Goal: Task Accomplishment & Management: Manage account settings

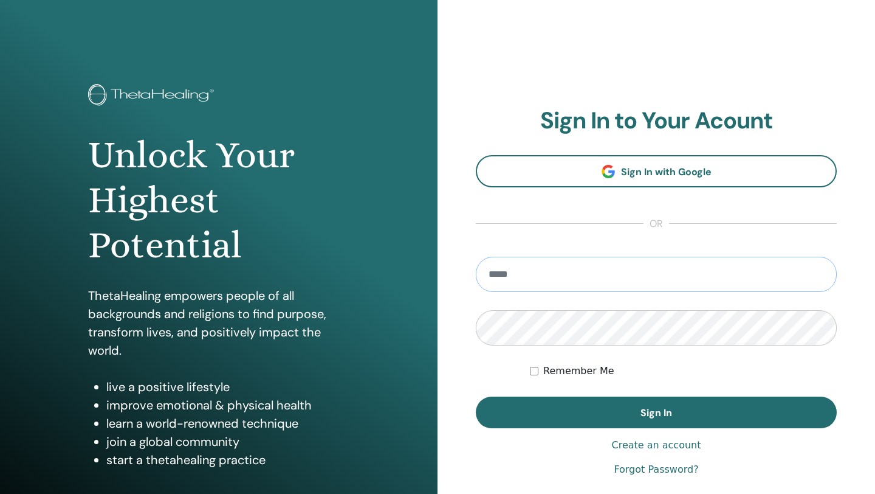
type input "**********"
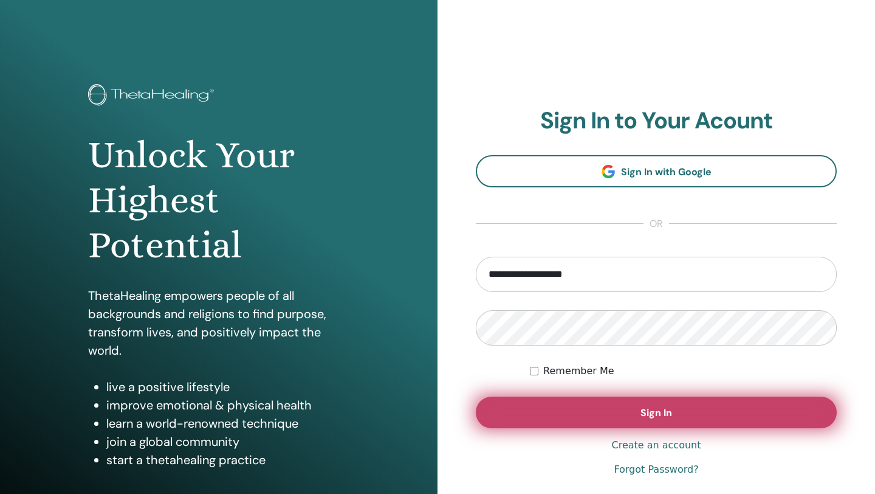
click at [593, 410] on button "Sign In" at bounding box center [656, 412] width 361 height 32
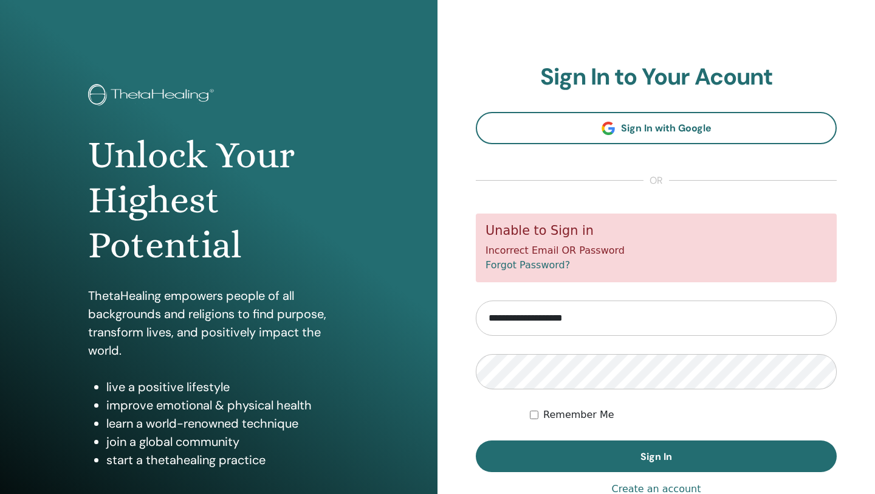
click at [691, 317] on input "**********" at bounding box center [656, 317] width 361 height 35
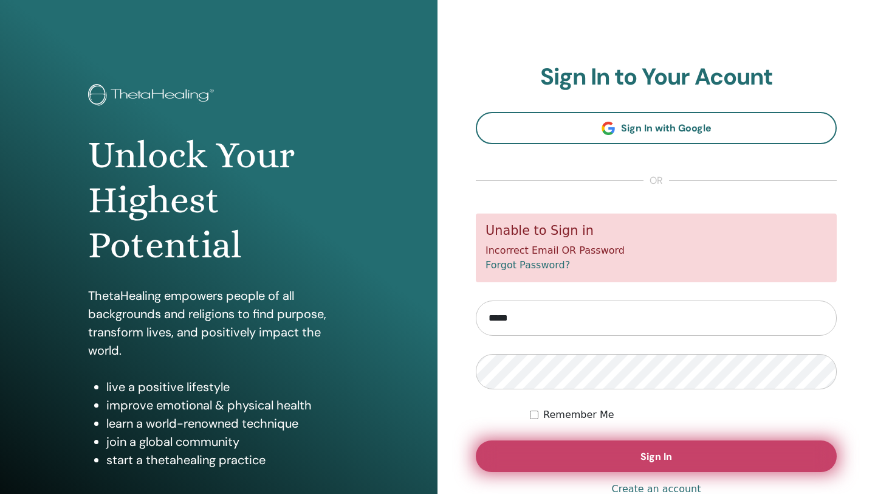
click at [592, 453] on button "Sign In" at bounding box center [656, 456] width 361 height 32
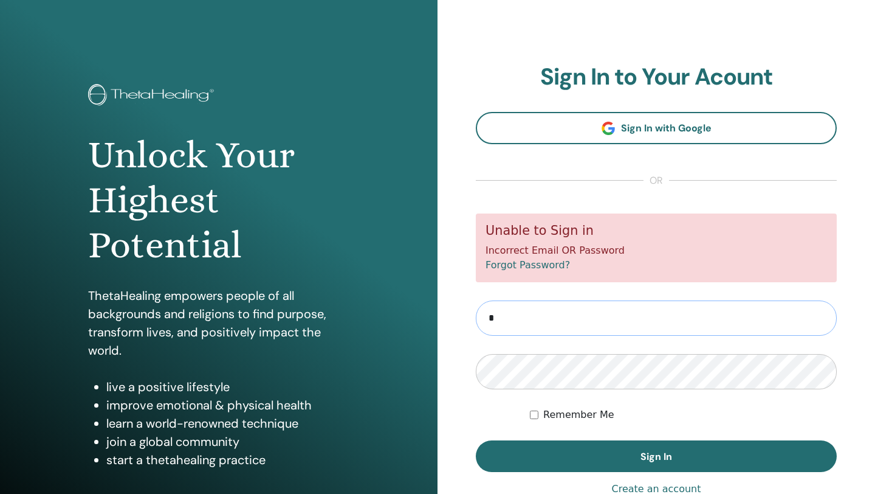
type input "**********"
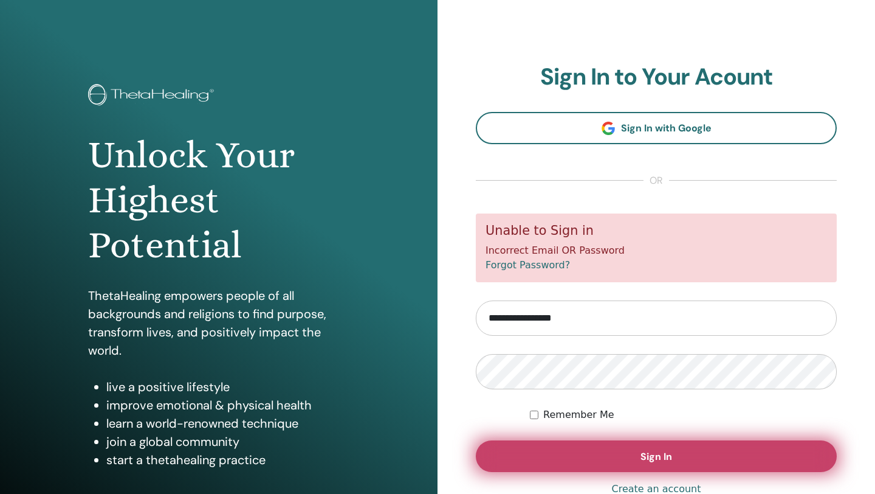
click at [585, 450] on button "Sign In" at bounding box center [656, 456] width 361 height 32
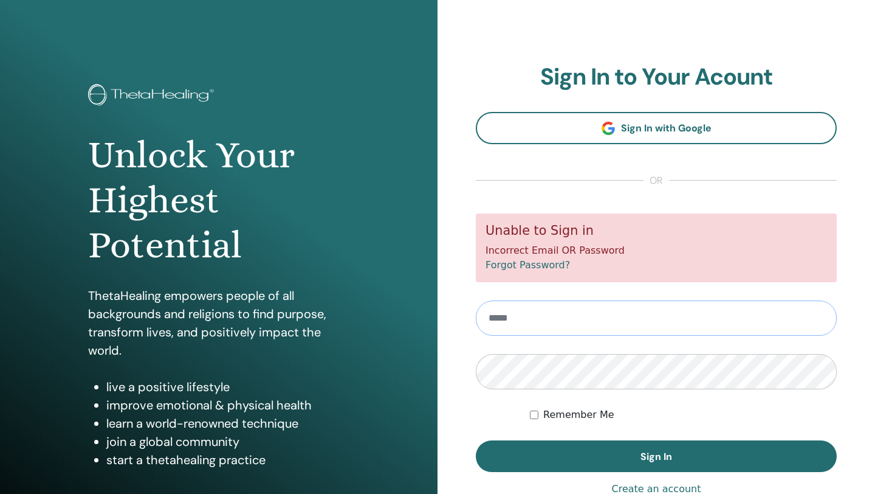
type input "**********"
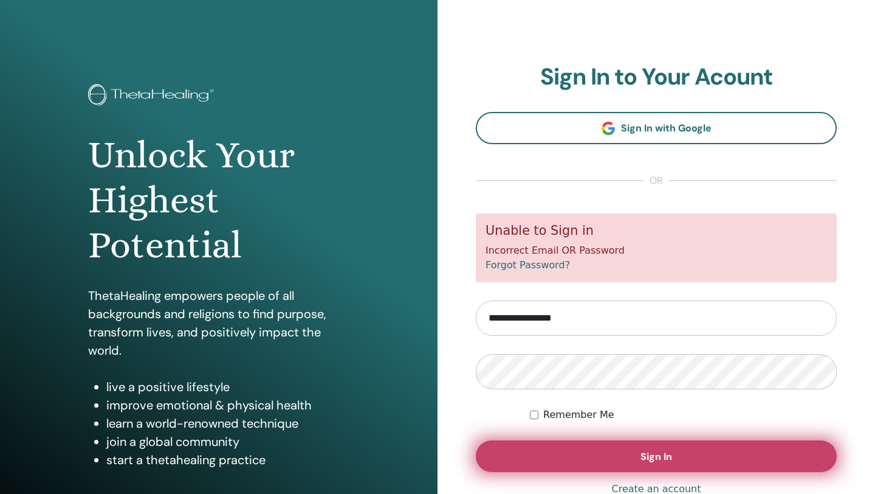
click at [578, 457] on button "Sign In" at bounding box center [656, 456] width 361 height 32
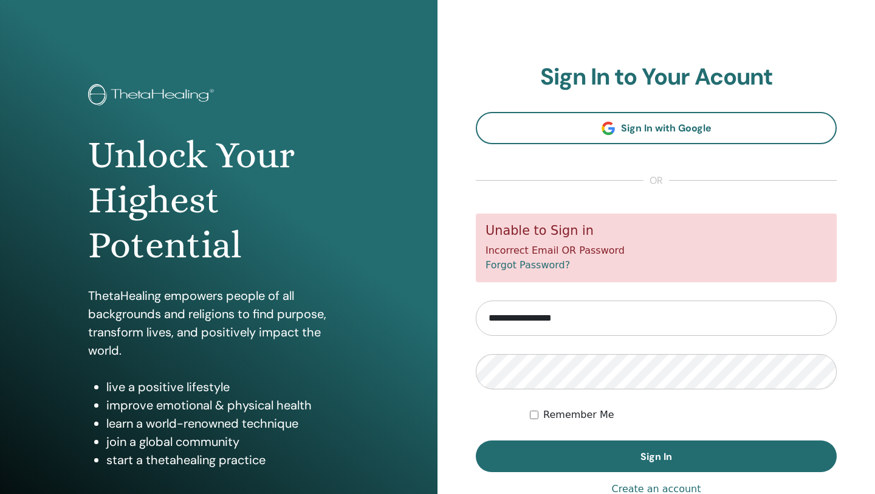
click at [526, 265] on link "Forgot Password?" at bounding box center [528, 265] width 84 height 12
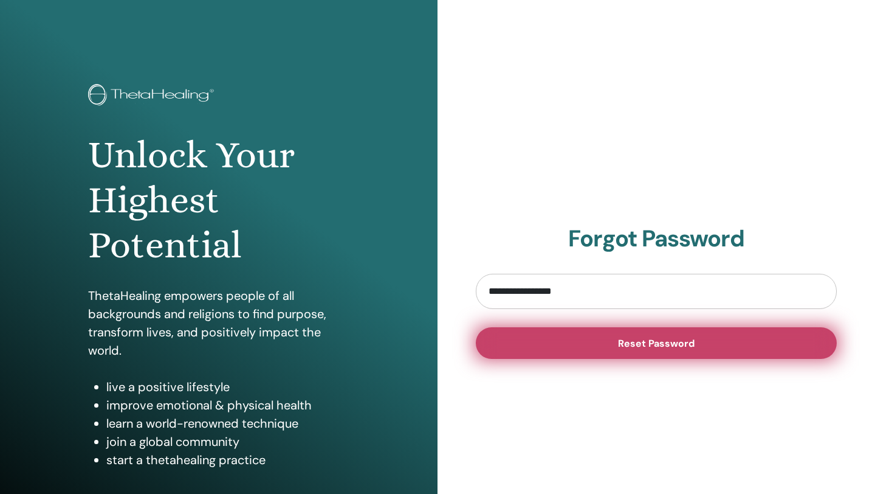
click at [543, 335] on button "Reset Password" at bounding box center [656, 343] width 361 height 32
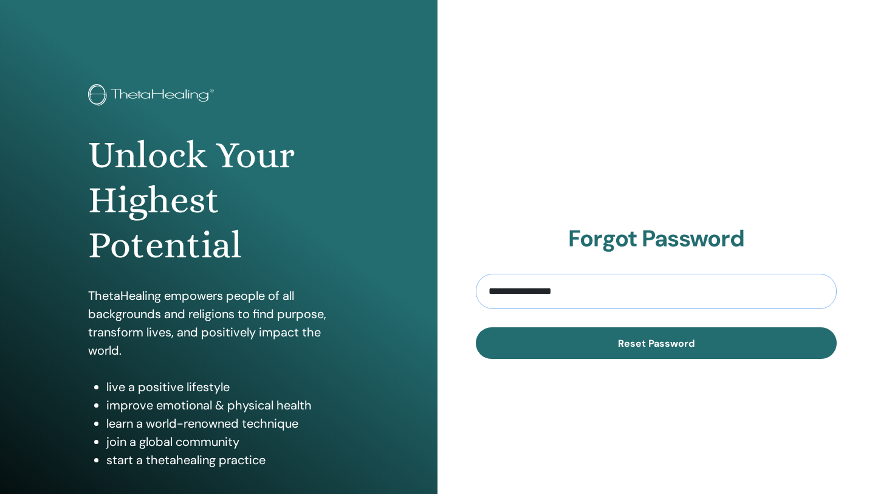
click at [525, 290] on input "**********" at bounding box center [656, 291] width 361 height 35
type input "**********"
click at [656, 342] on button "Reset Password" at bounding box center [656, 343] width 361 height 32
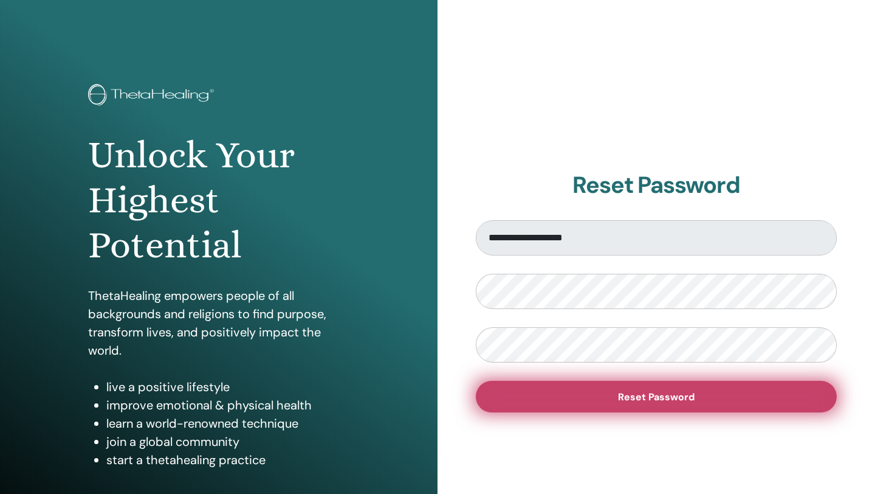
click at [549, 388] on button "Reset Password" at bounding box center [656, 396] width 361 height 32
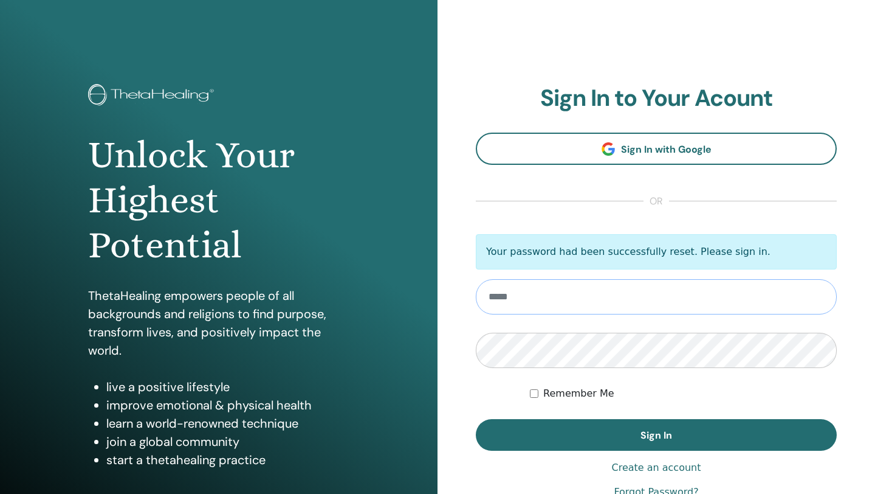
type input "**********"
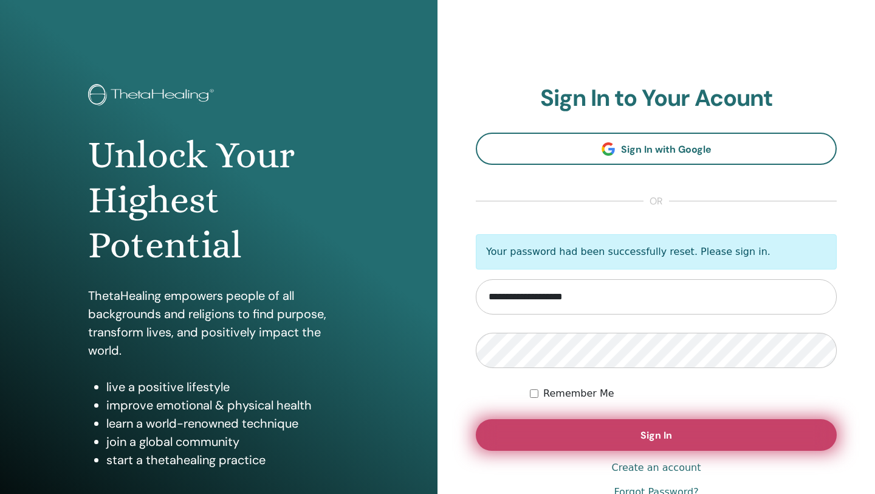
click at [551, 439] on button "Sign In" at bounding box center [656, 435] width 361 height 32
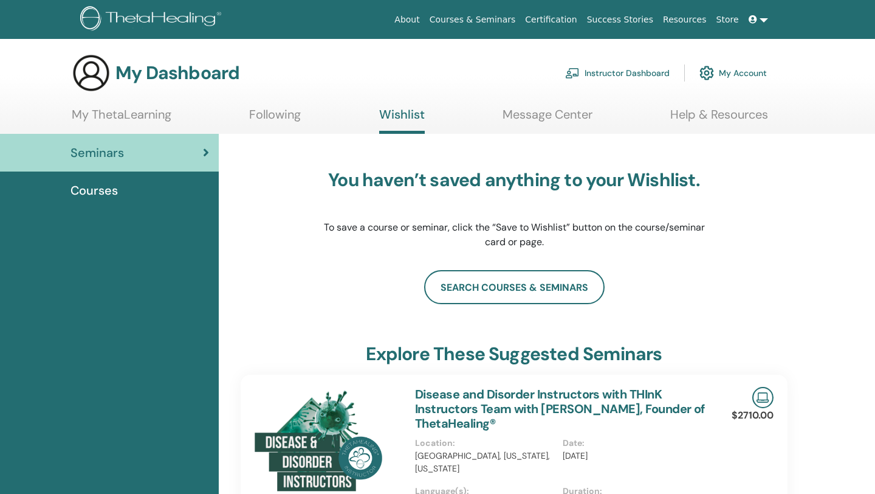
click at [764, 16] on link at bounding box center [758, 20] width 29 height 22
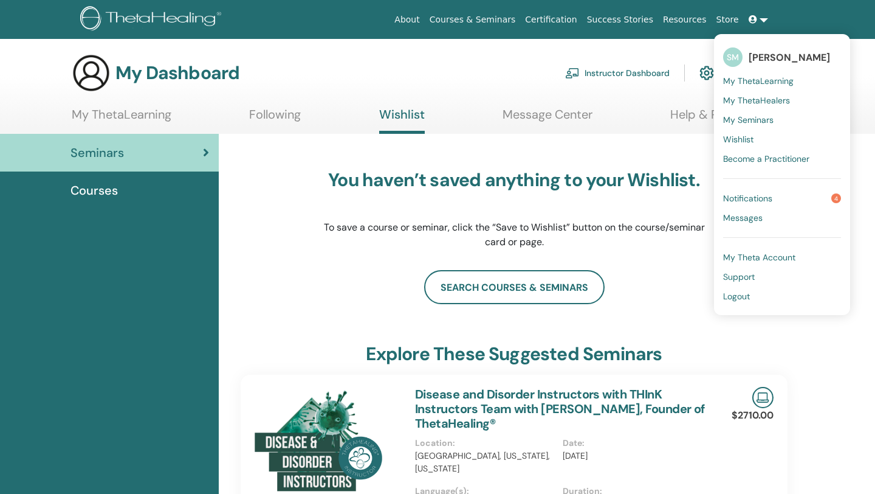
click at [737, 57] on span "SM" at bounding box center [732, 56] width 19 height 19
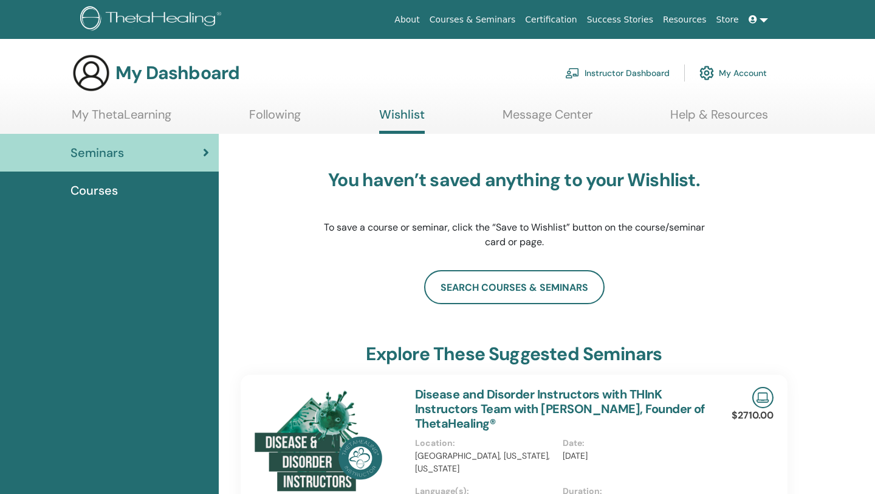
click at [745, 77] on link "My Account" at bounding box center [733, 73] width 67 height 27
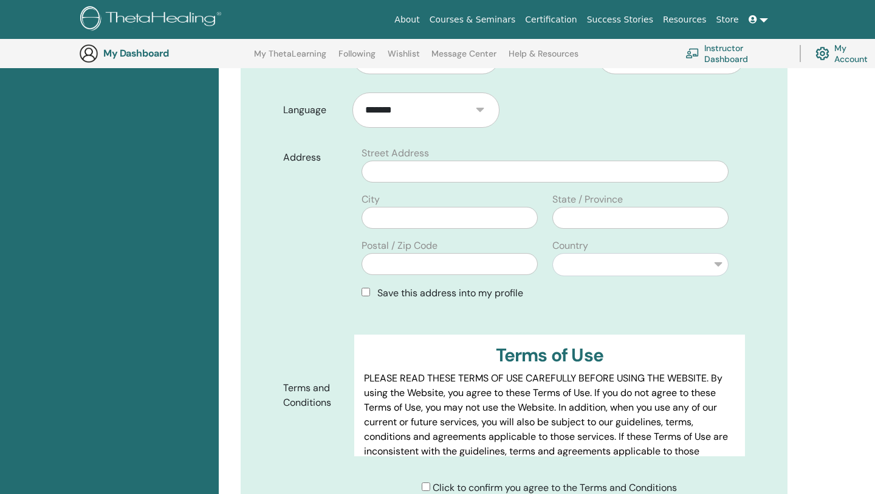
scroll to position [320, 0]
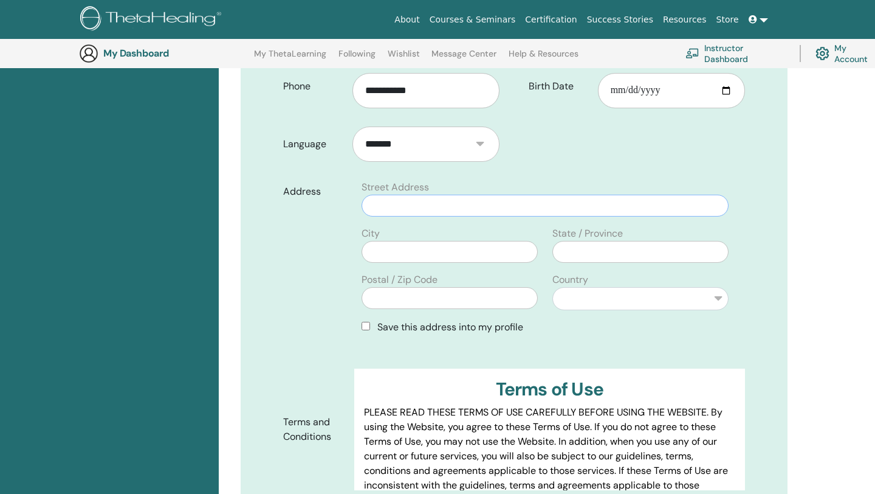
click at [425, 201] on input "text" at bounding box center [545, 205] width 367 height 22
type input "**********"
click at [388, 255] on input "text" at bounding box center [450, 252] width 176 height 22
type input "******"
click at [399, 297] on input "text" at bounding box center [450, 298] width 176 height 22
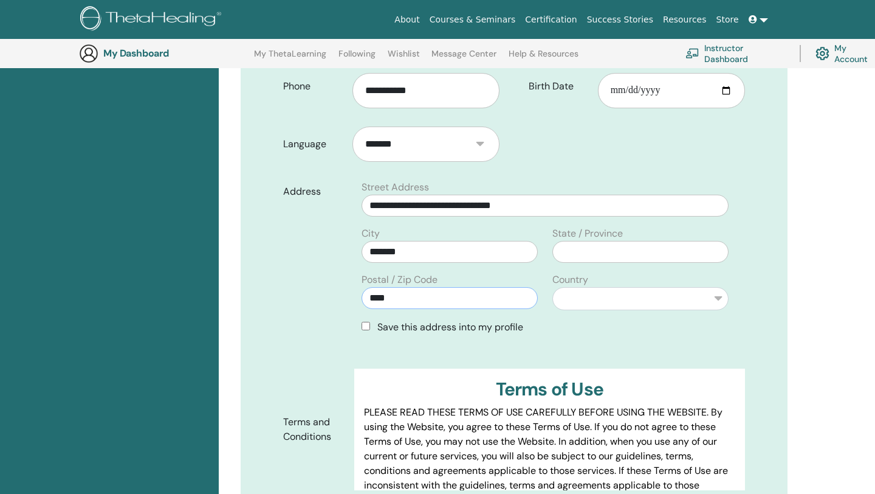
type input "****"
select select "***"
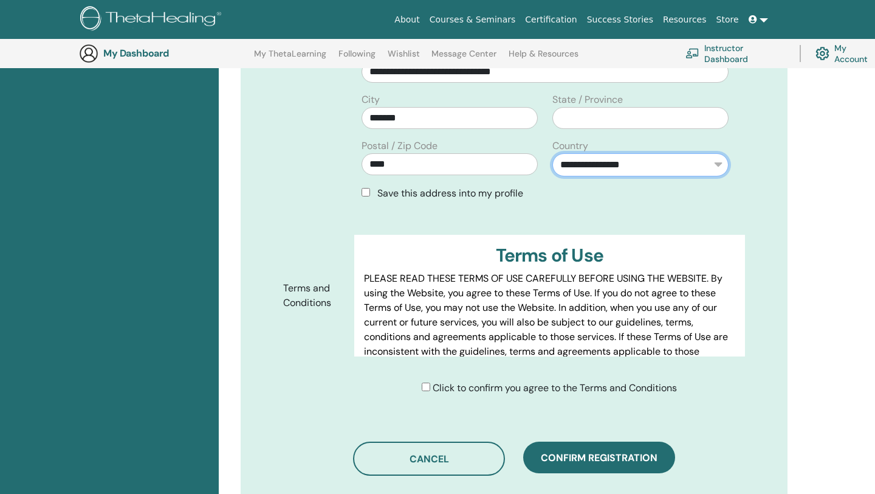
scroll to position [472, 0]
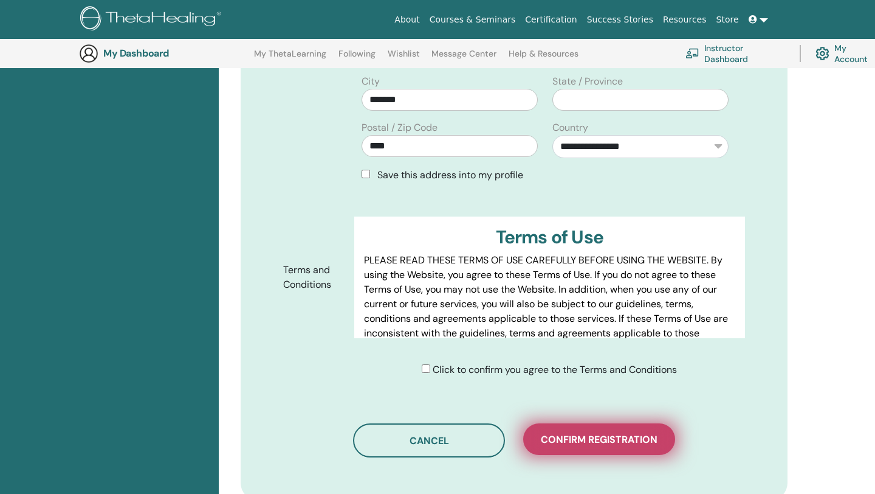
click at [588, 438] on span "Confirm registration" at bounding box center [599, 439] width 117 height 13
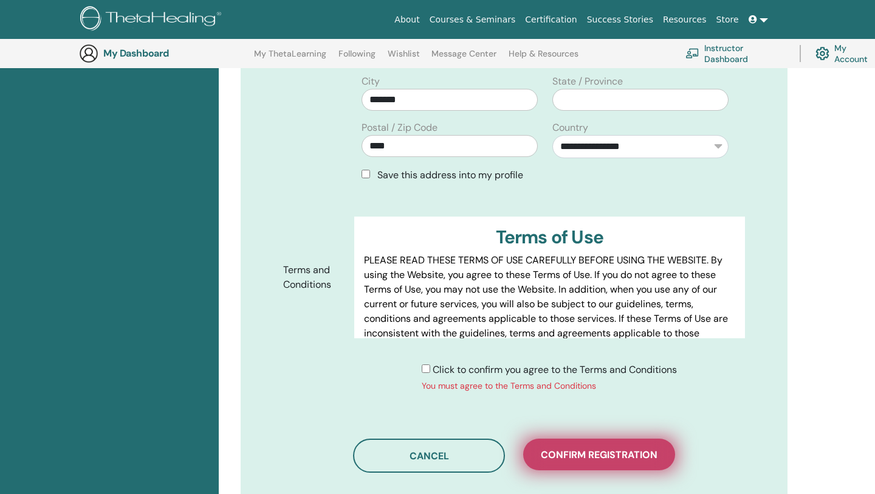
click at [562, 459] on span "Confirm registration" at bounding box center [599, 454] width 117 height 13
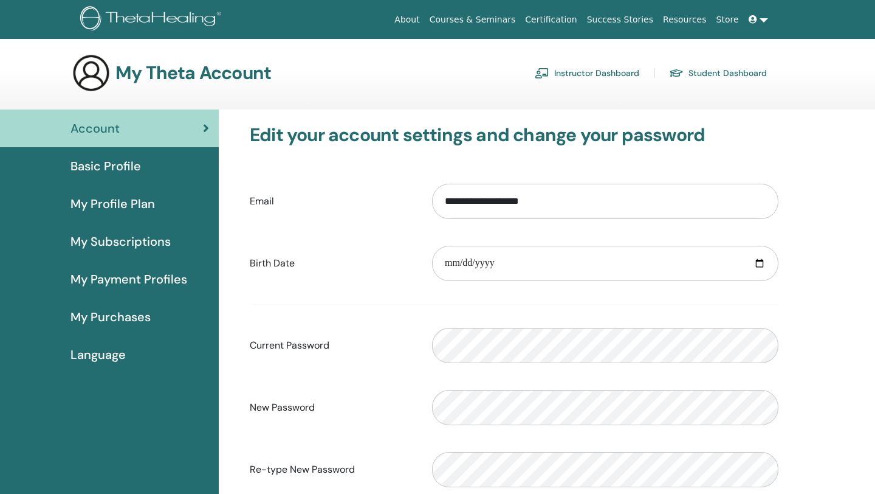
click at [117, 163] on span "Basic Profile" at bounding box center [106, 166] width 71 height 18
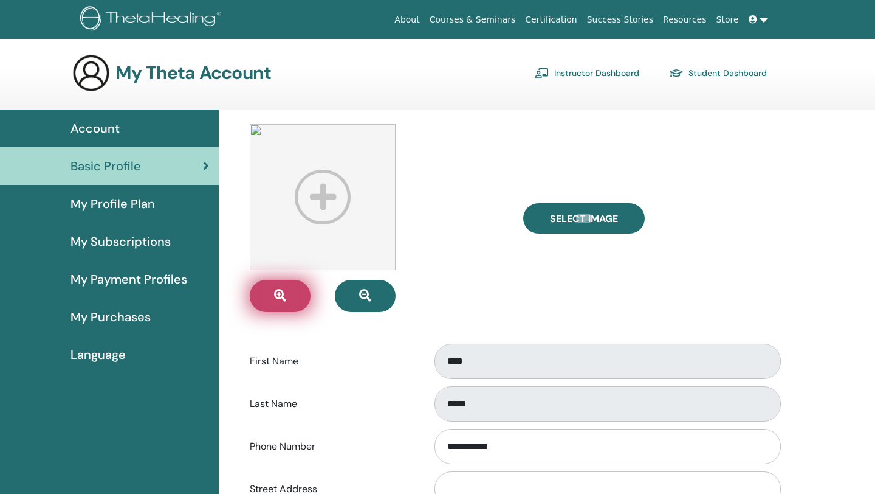
click at [283, 294] on icon "button" at bounding box center [280, 295] width 12 height 12
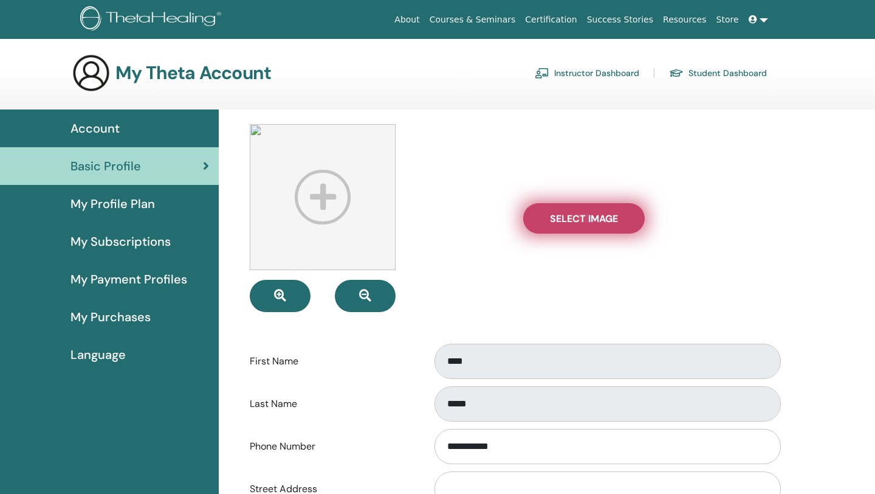
click at [556, 224] on span "Select Image" at bounding box center [584, 218] width 68 height 13
click at [576, 222] on input "Select Image" at bounding box center [584, 218] width 16 height 9
type input "**********"
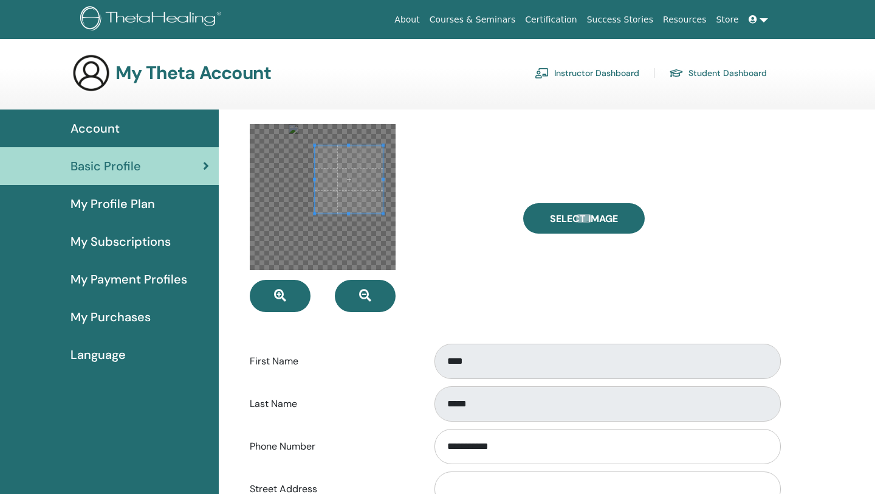
click at [366, 172] on span at bounding box center [349, 179] width 68 height 68
click at [352, 229] on div at bounding box center [349, 187] width 84 height 84
click at [351, 217] on span at bounding box center [354, 187] width 84 height 84
click at [355, 227] on span at bounding box center [354, 187] width 84 height 84
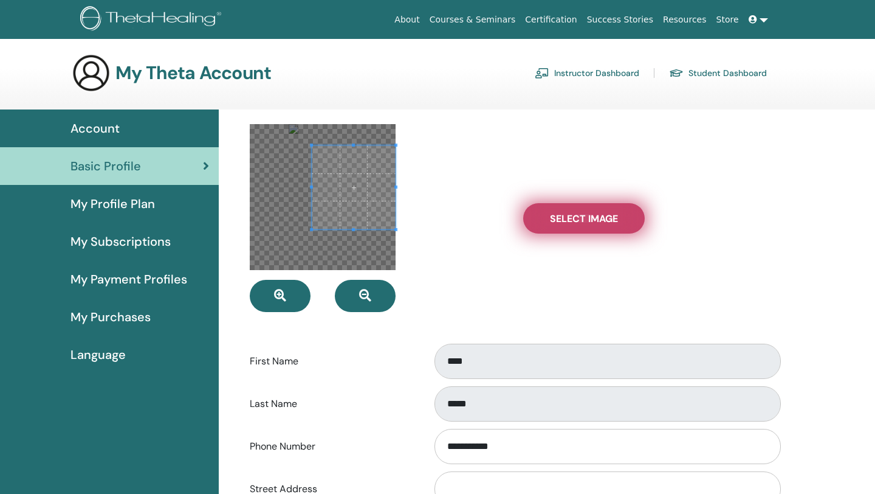
click at [556, 212] on label "Select Image" at bounding box center [584, 218] width 122 height 30
click at [576, 214] on input "Select Image" at bounding box center [584, 218] width 16 height 9
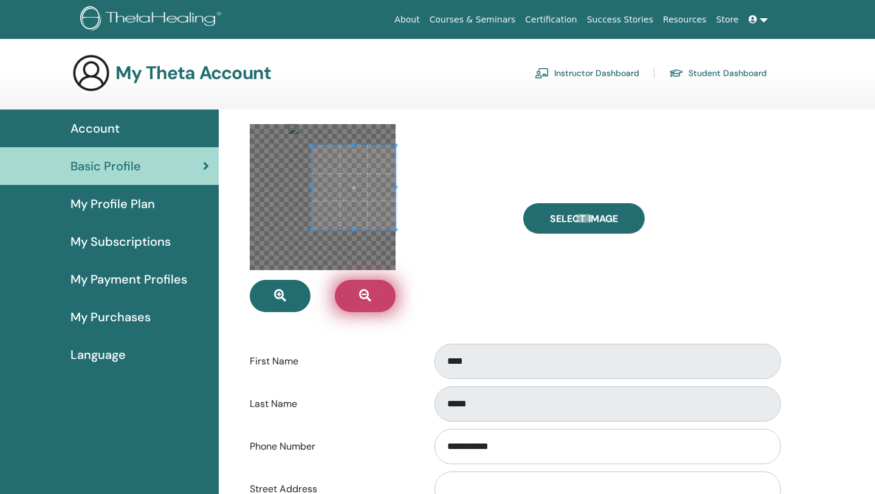
click at [371, 297] on button "button" at bounding box center [365, 296] width 61 height 32
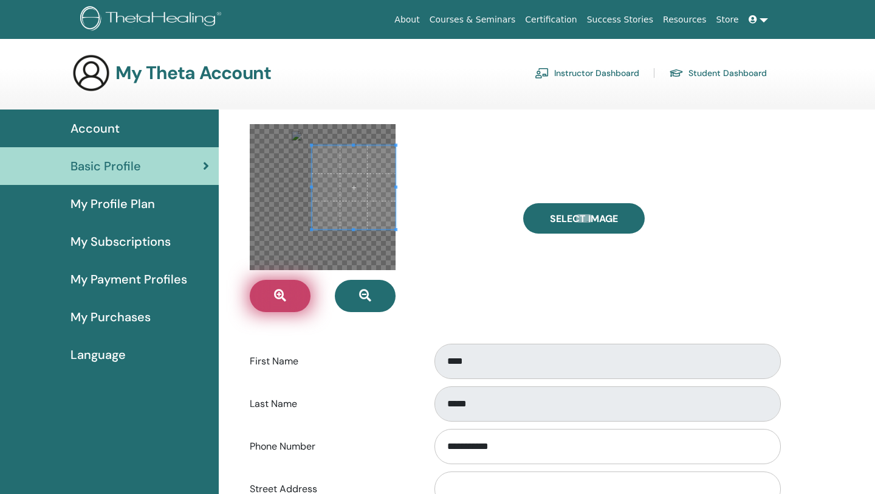
click at [287, 301] on button "button" at bounding box center [280, 296] width 61 height 32
click at [353, 198] on span at bounding box center [354, 187] width 84 height 84
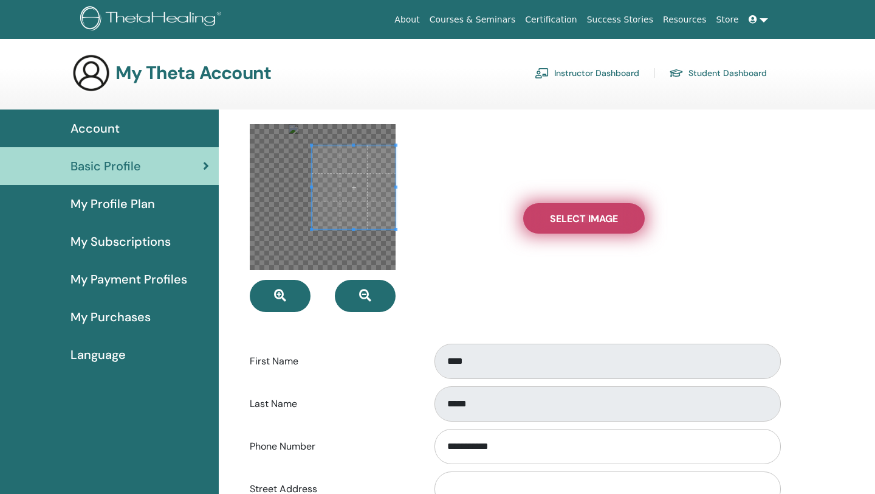
click at [576, 213] on span "Select Image" at bounding box center [584, 218] width 68 height 13
click at [576, 214] on input "Select Image" at bounding box center [584, 218] width 16 height 9
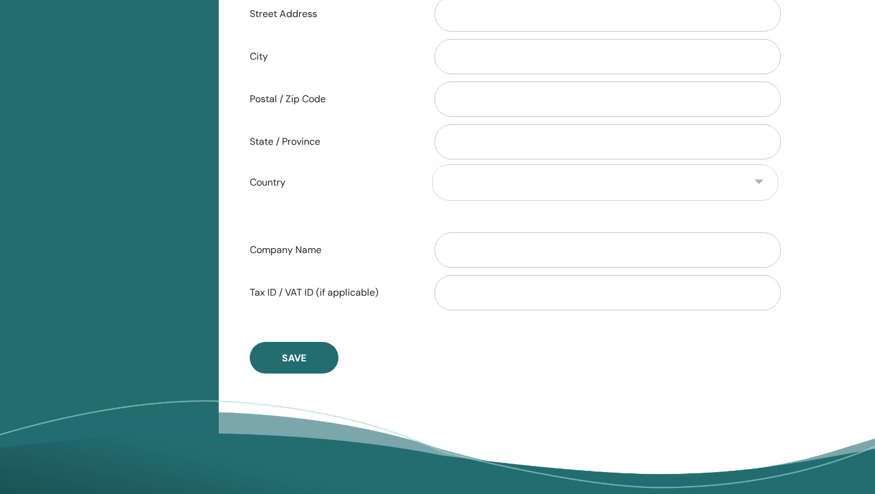
scroll to position [623, 0]
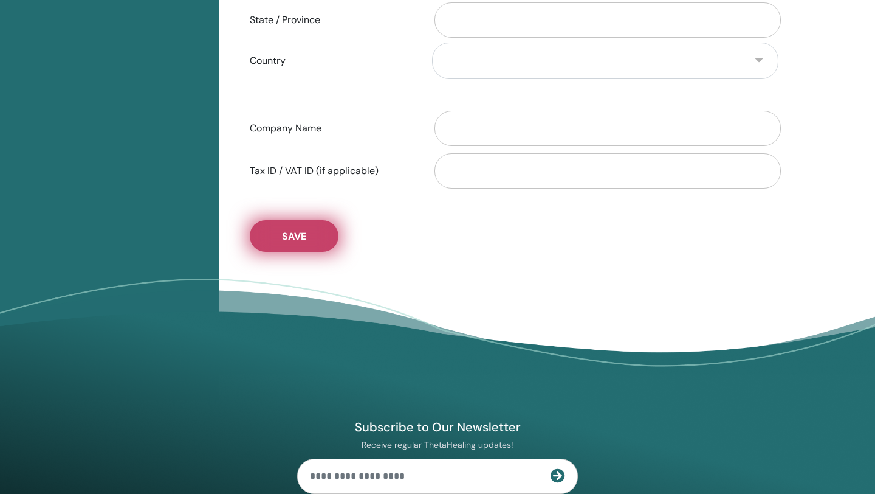
click at [315, 231] on button "Save" at bounding box center [294, 236] width 89 height 32
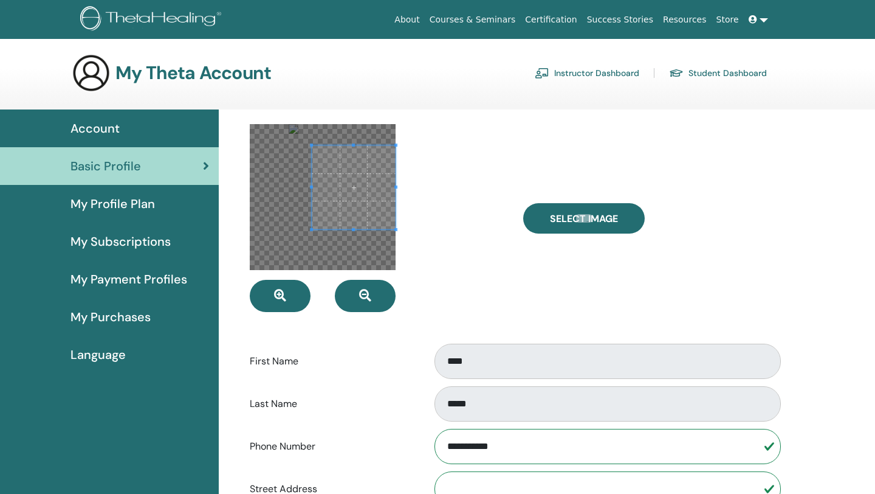
scroll to position [0, 0]
click at [758, 22] on span at bounding box center [754, 20] width 11 height 10
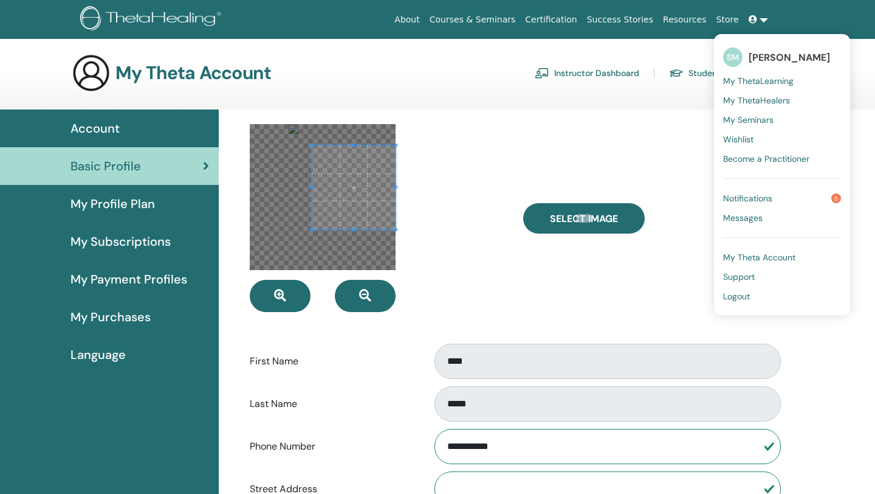
click at [730, 58] on span "SM" at bounding box center [732, 56] width 19 height 19
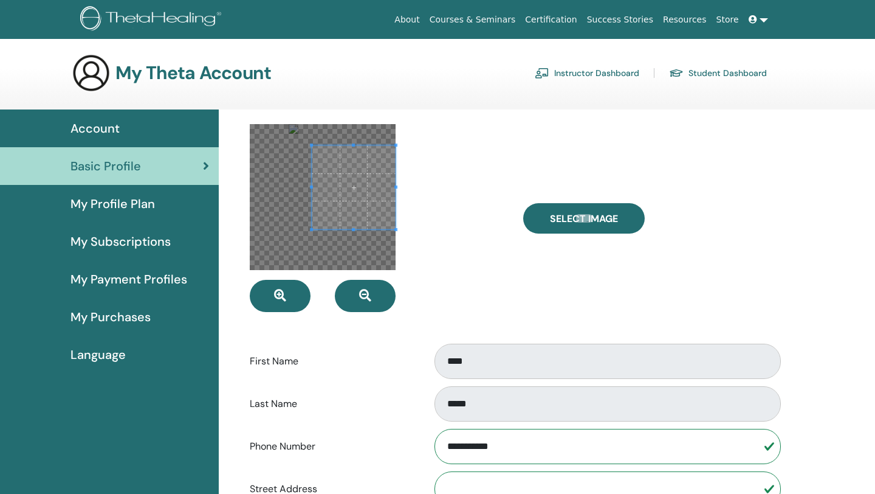
click at [788, 187] on div "**********" at bounding box center [514, 485] width 576 height 753
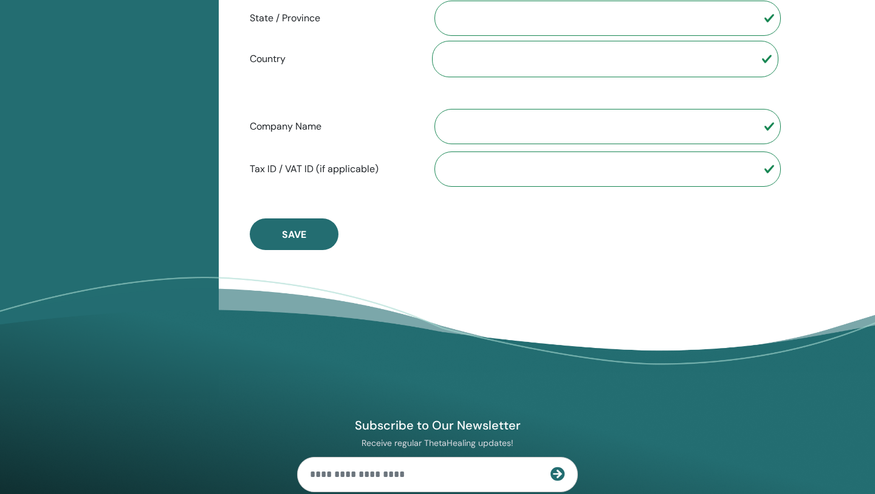
scroll to position [675, 0]
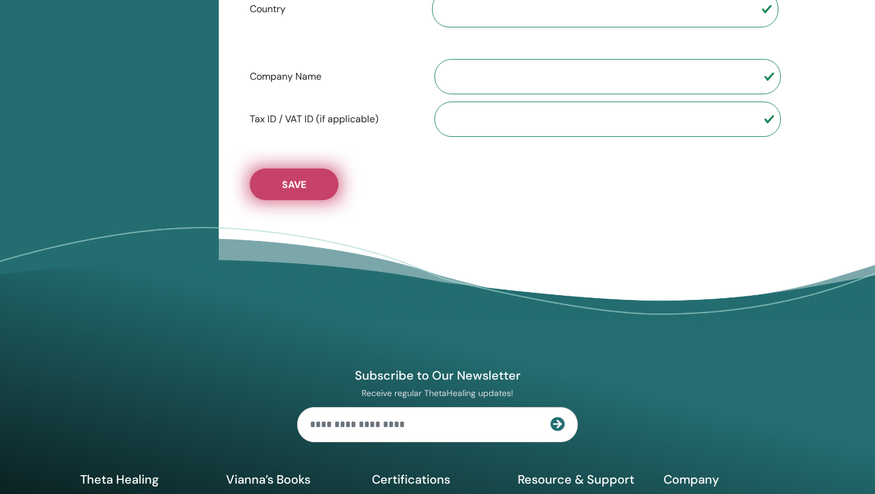
click at [309, 189] on button "Save" at bounding box center [294, 184] width 89 height 32
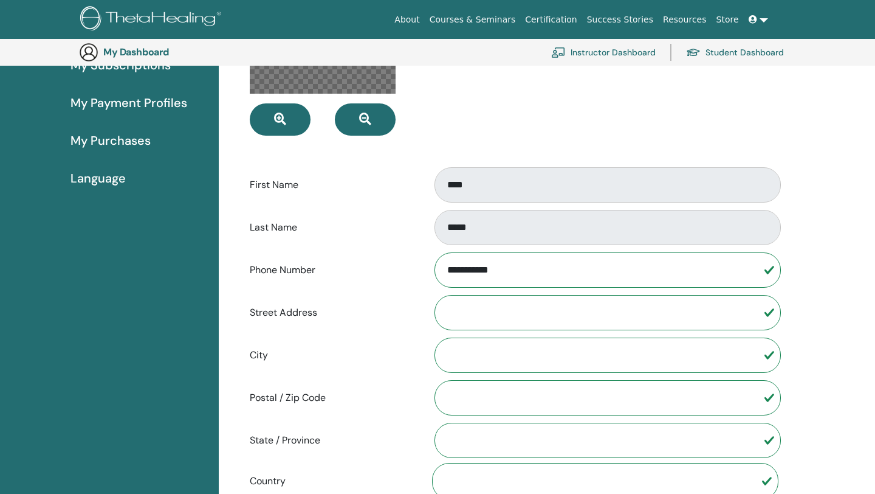
scroll to position [207, 0]
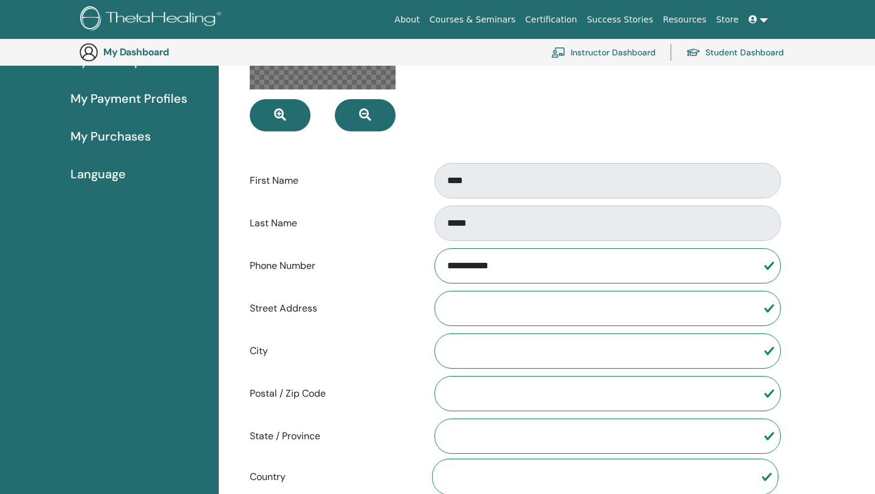
click at [514, 269] on input "**********" at bounding box center [608, 265] width 346 height 35
drag, startPoint x: 453, startPoint y: 266, endPoint x: 435, endPoint y: 265, distance: 18.2
click at [435, 266] on input "**********" at bounding box center [608, 265] width 346 height 35
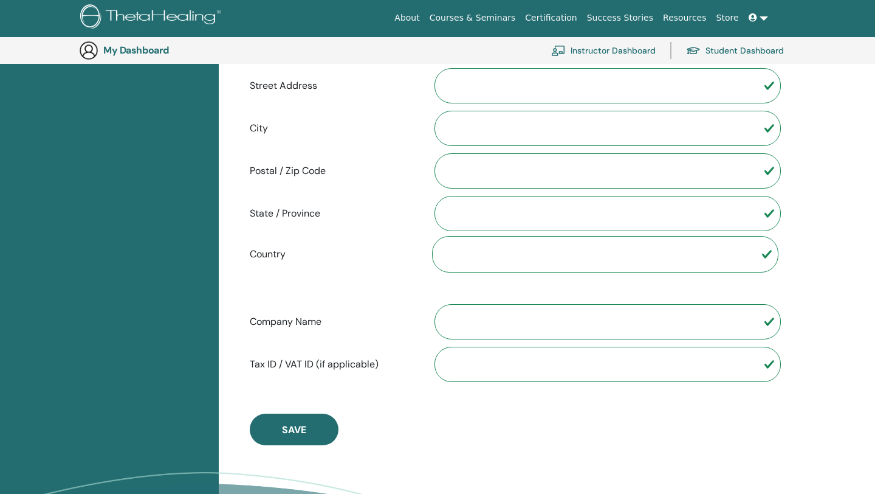
scroll to position [440, 0]
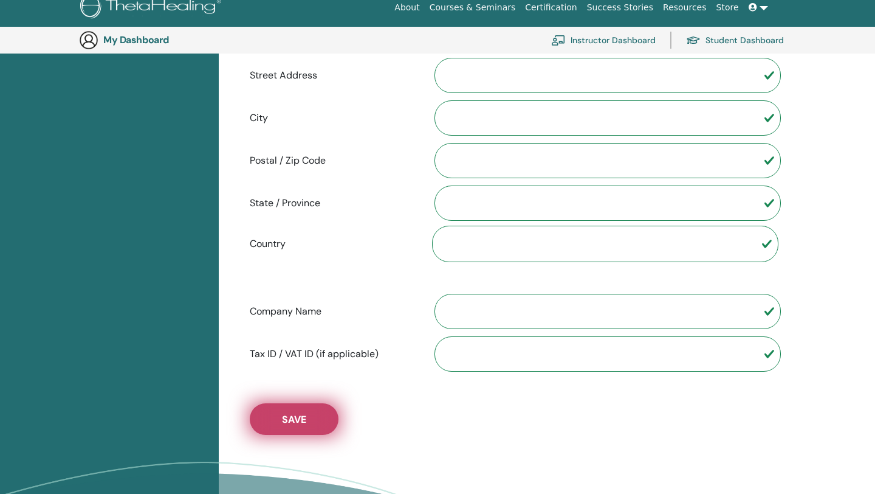
type input "**********"
click at [297, 426] on button "Save" at bounding box center [294, 419] width 89 height 32
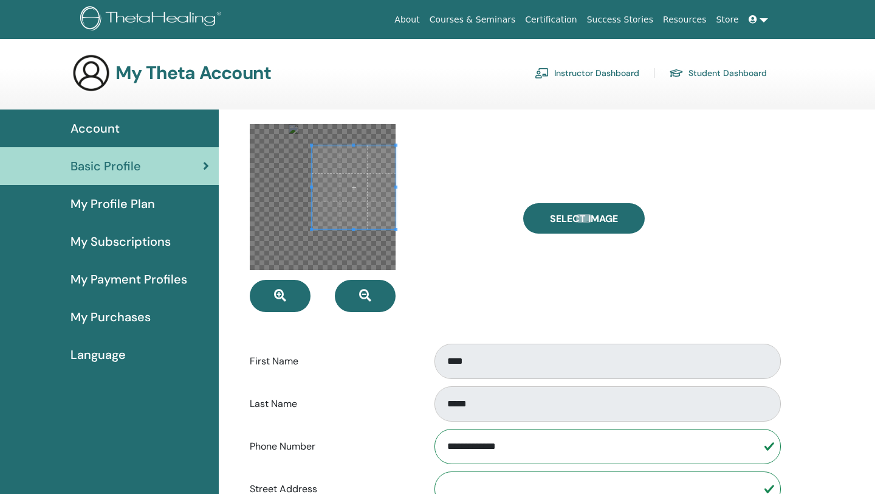
scroll to position [0, 0]
click at [313, 187] on span at bounding box center [313, 186] width 3 height 3
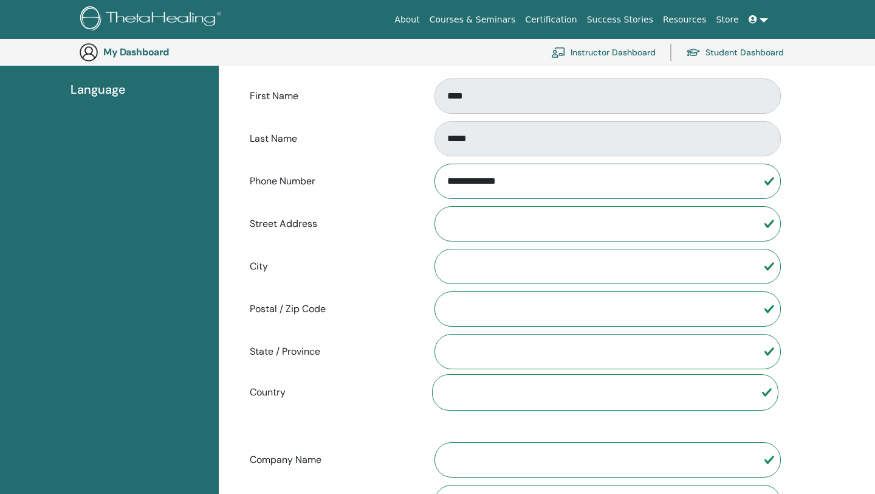
scroll to position [315, 0]
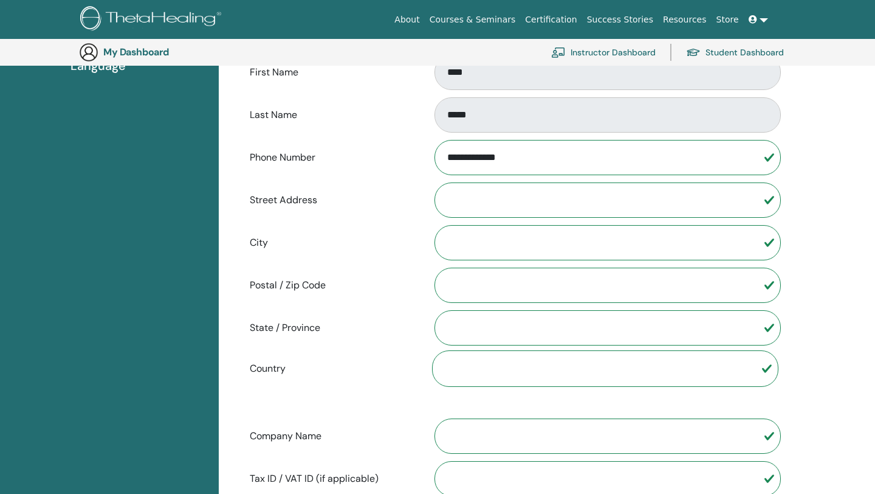
click at [504, 194] on input "Street Address" at bounding box center [608, 199] width 346 height 35
type input "**********"
click at [491, 246] on input "City" at bounding box center [608, 242] width 346 height 35
type input "***"
click at [470, 287] on input "Postal / Zip Code" at bounding box center [608, 284] width 346 height 35
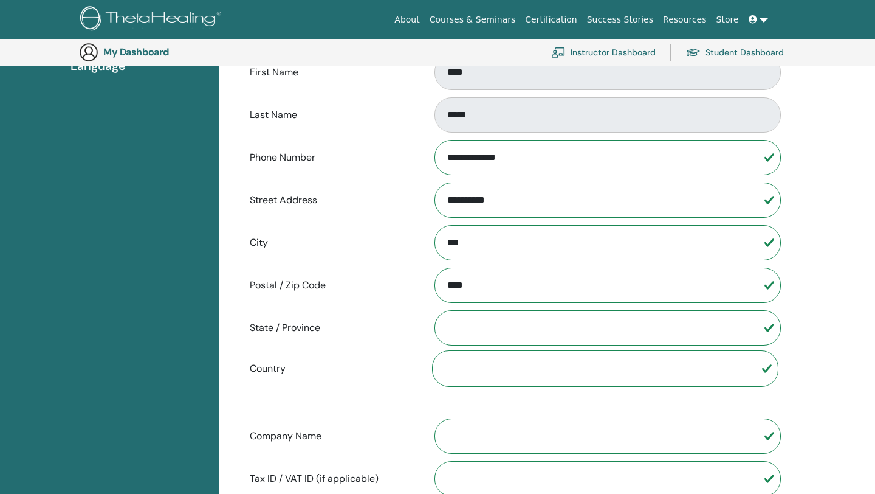
type input "****"
click at [483, 326] on input "State / Province" at bounding box center [608, 327] width 346 height 35
type input "*"
type input "******"
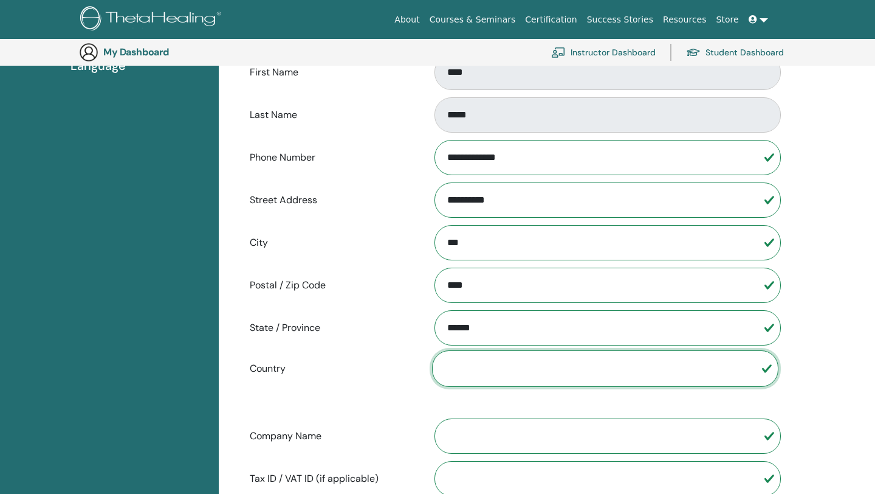
select select "***"
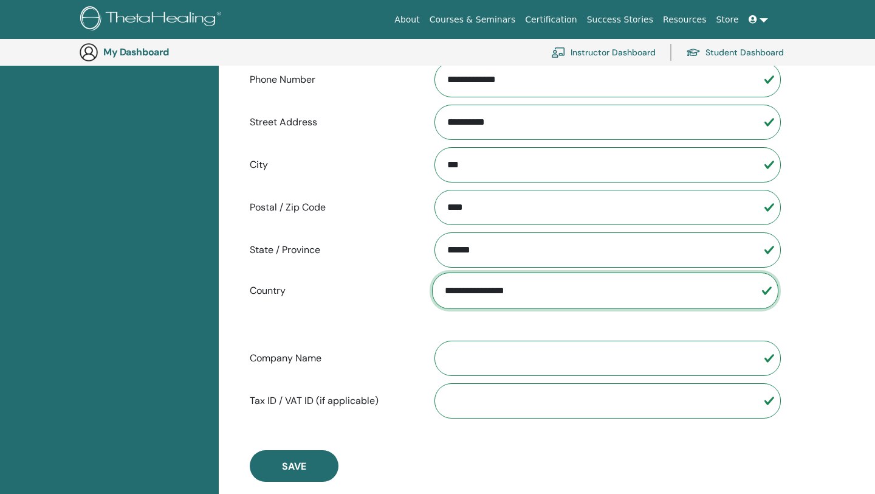
scroll to position [395, 0]
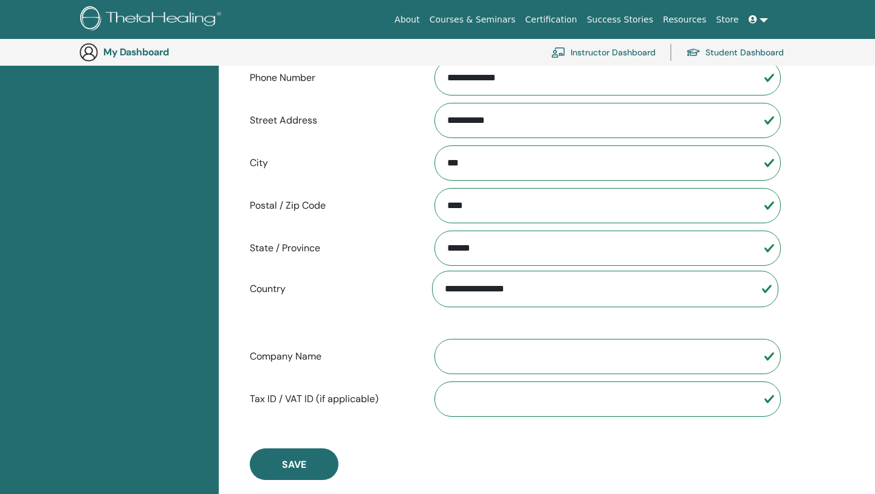
click at [473, 357] on input "Company Name" at bounding box center [608, 356] width 346 height 35
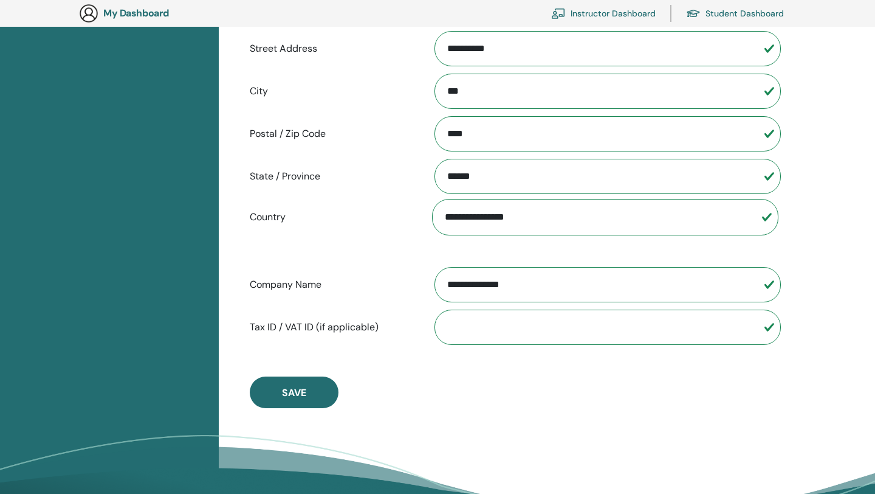
scroll to position [482, 0]
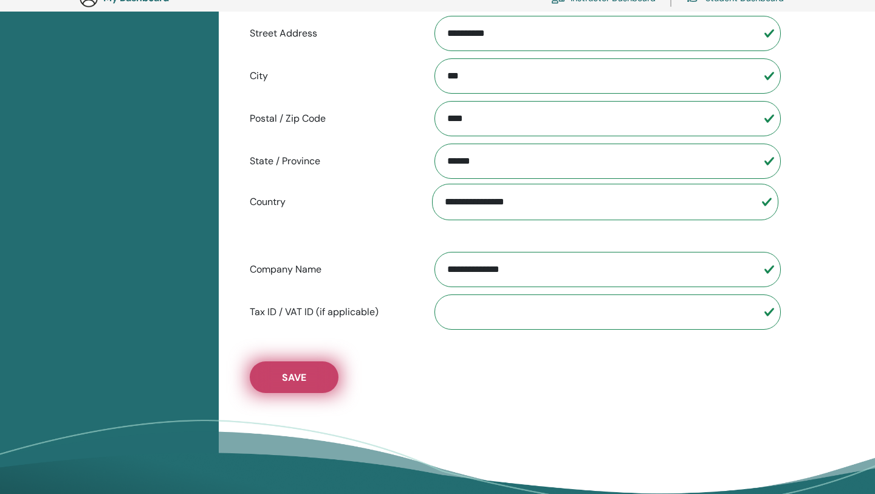
type input "**********"
click at [278, 377] on button "Save" at bounding box center [294, 377] width 89 height 32
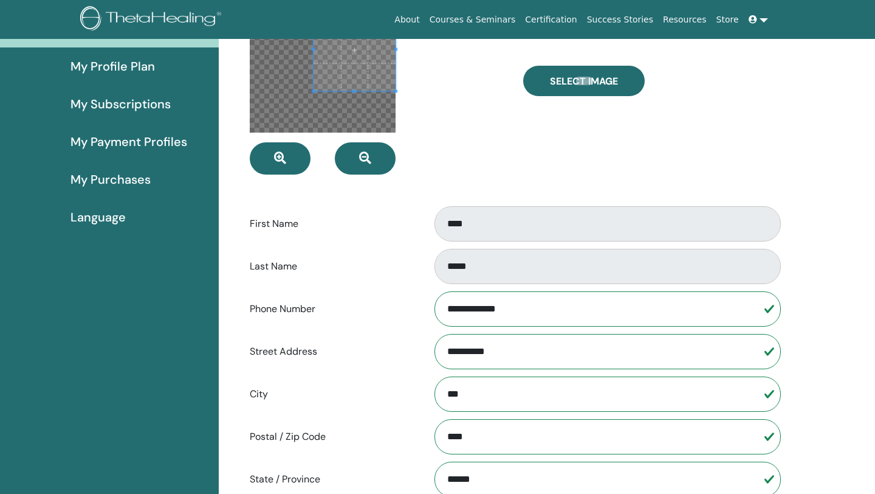
scroll to position [32, 0]
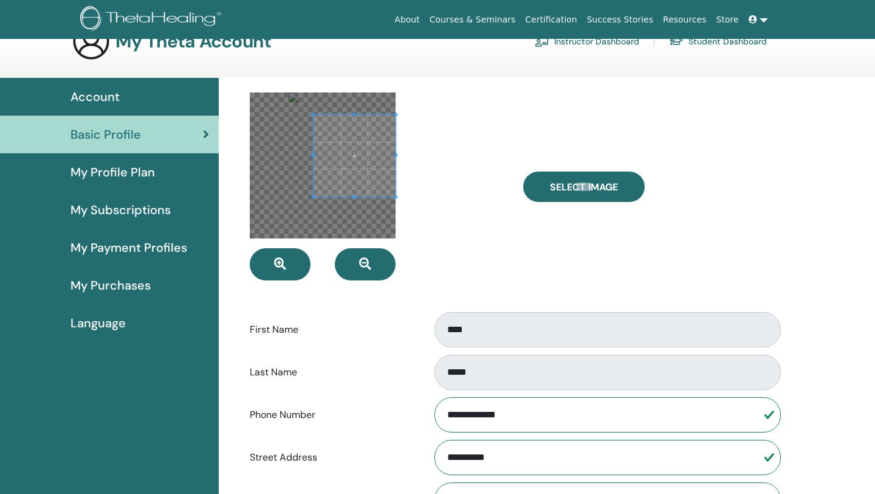
click at [377, 337] on label "First Name" at bounding box center [332, 329] width 182 height 23
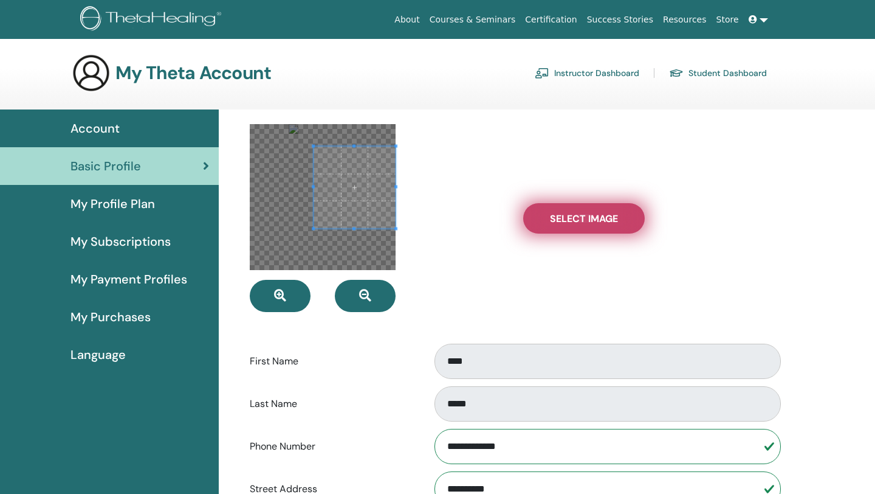
click at [586, 215] on span "Select Image" at bounding box center [584, 218] width 68 height 13
click at [586, 215] on input "Select Image" at bounding box center [584, 218] width 16 height 9
type input "**********"
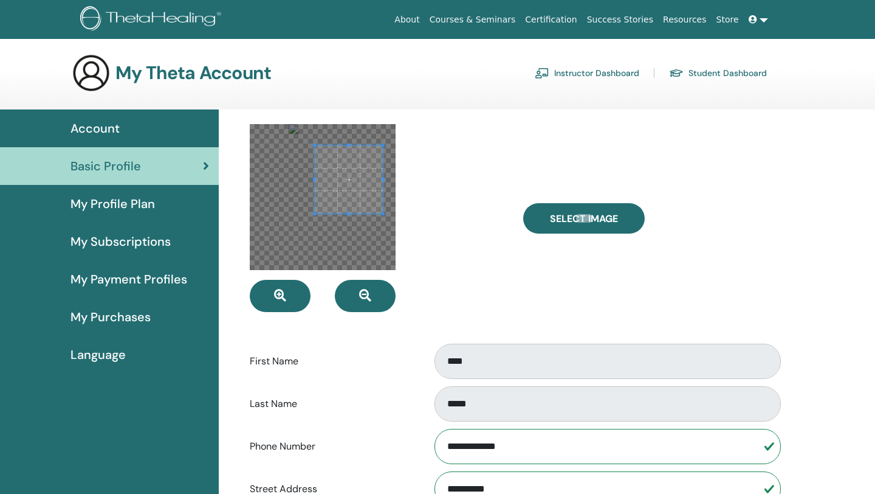
click at [366, 168] on span at bounding box center [349, 179] width 68 height 68
click at [398, 295] on div at bounding box center [378, 218] width 274 height 188
click at [359, 253] on div at bounding box center [323, 197] width 146 height 146
click at [383, 225] on div at bounding box center [323, 197] width 146 height 146
click at [373, 126] on div at bounding box center [350, 170] width 89 height 89
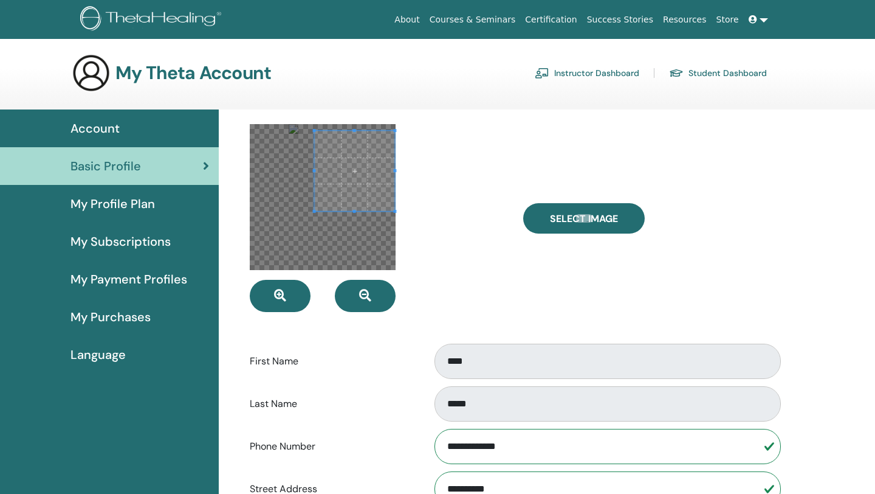
click at [315, 172] on span at bounding box center [314, 170] width 3 height 3
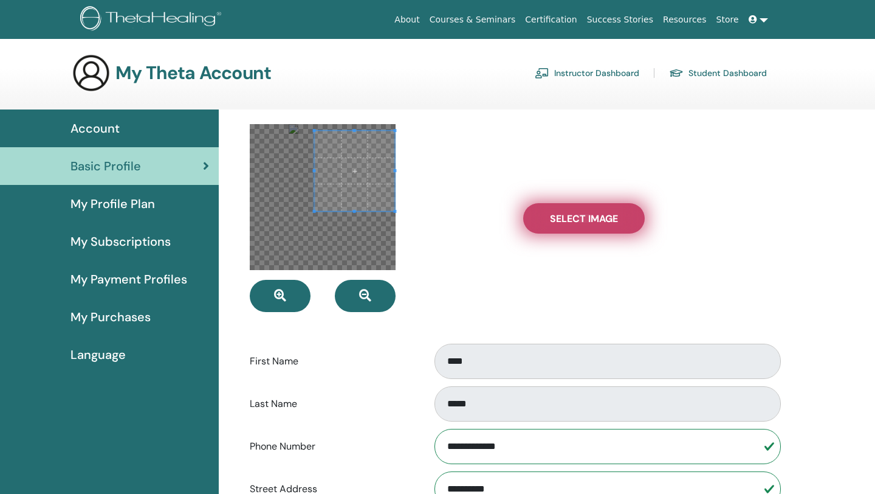
click at [571, 212] on span "Select Image" at bounding box center [584, 218] width 68 height 13
click at [576, 214] on input "Select Image" at bounding box center [584, 218] width 16 height 9
click at [542, 220] on label "Select Image" at bounding box center [584, 218] width 122 height 30
click at [576, 220] on input "Select Image" at bounding box center [584, 218] width 16 height 9
type input "**********"
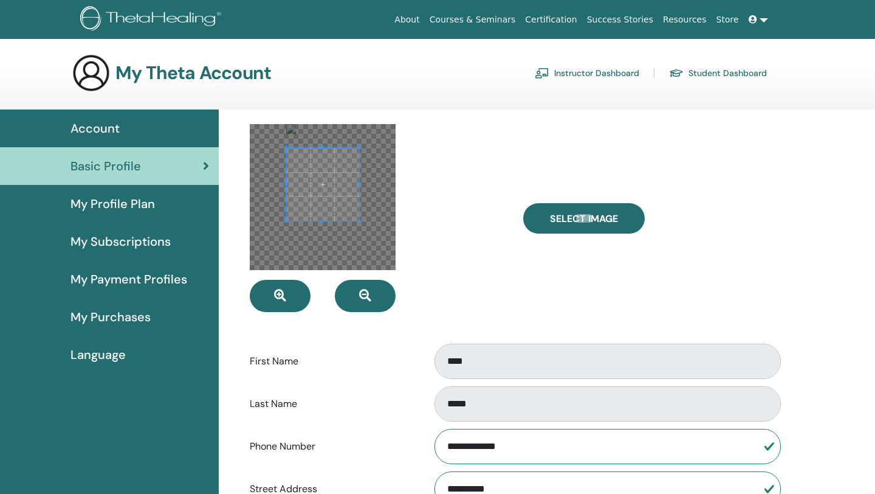
click at [318, 159] on span at bounding box center [322, 184] width 73 height 73
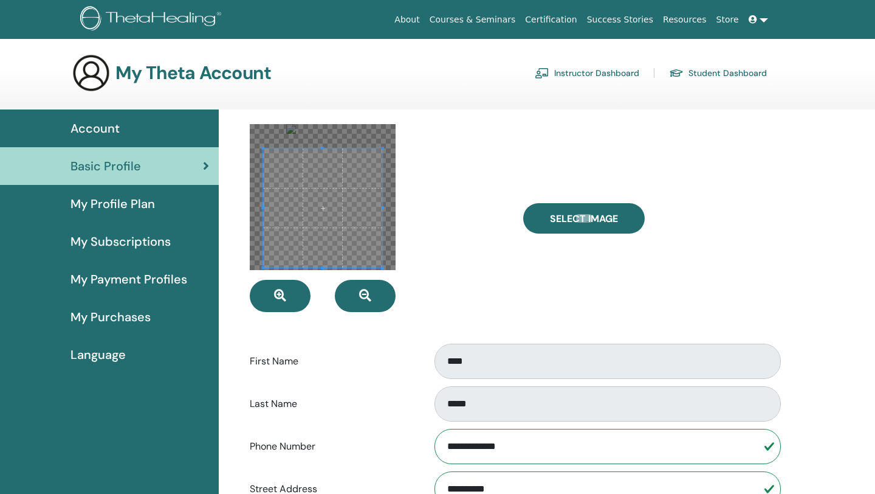
click at [328, 266] on div at bounding box center [322, 207] width 119 height 119
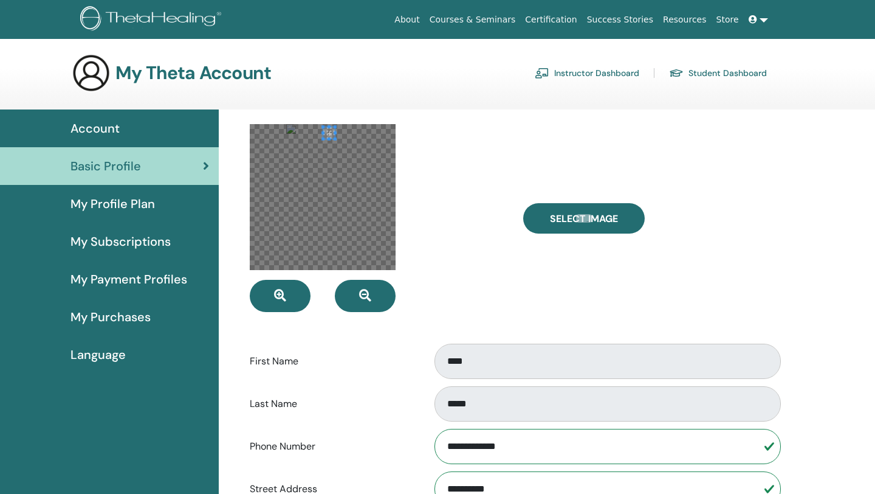
click at [326, 126] on div at bounding box center [323, 197] width 146 height 146
click at [415, 249] on div at bounding box center [378, 218] width 274 height 188
click at [453, 277] on div at bounding box center [378, 218] width 274 height 188
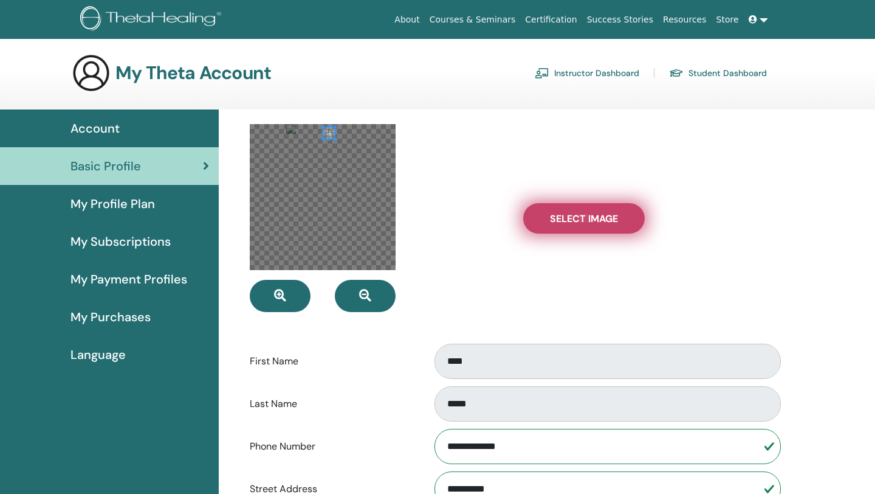
click at [575, 221] on span "Select Image" at bounding box center [584, 218] width 68 height 13
click at [576, 221] on input "Select Image" at bounding box center [584, 218] width 16 height 9
type input "**********"
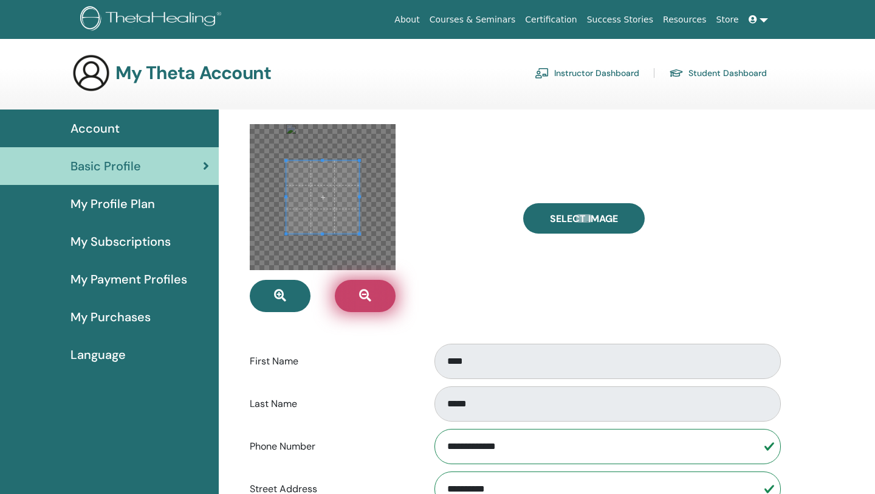
click at [359, 295] on icon "button" at bounding box center [365, 295] width 12 height 12
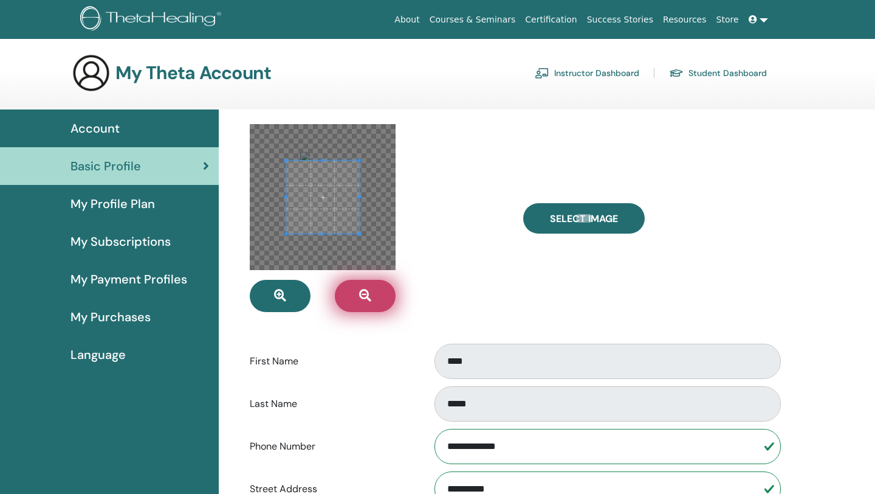
click at [359, 295] on icon "button" at bounding box center [365, 295] width 12 height 12
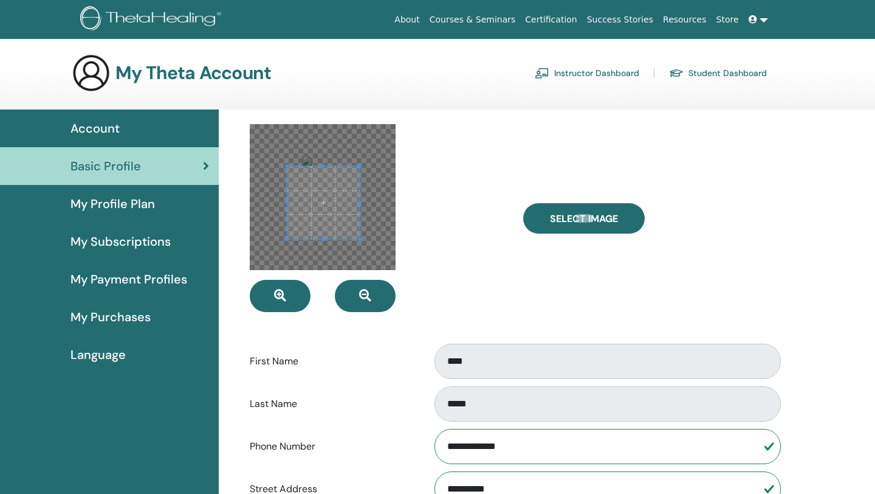
click at [323, 237] on span at bounding box center [323, 202] width 73 height 73
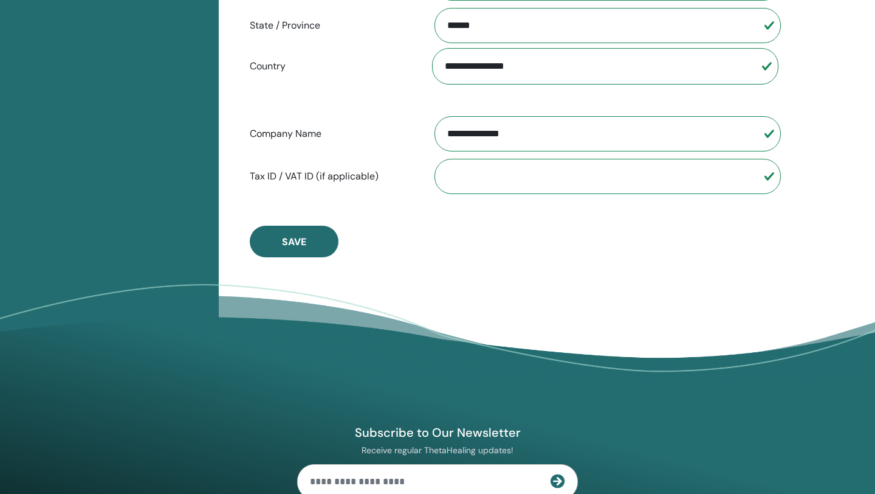
scroll to position [587, 0]
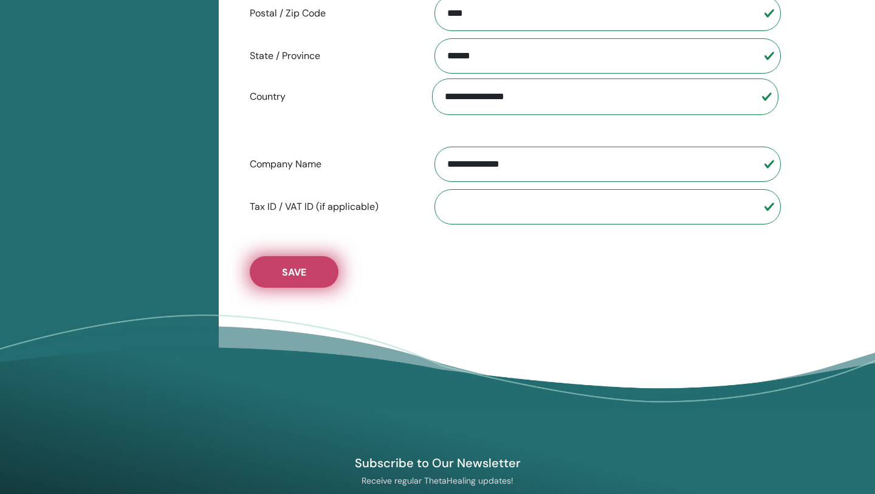
click at [313, 269] on button "Save" at bounding box center [294, 272] width 89 height 32
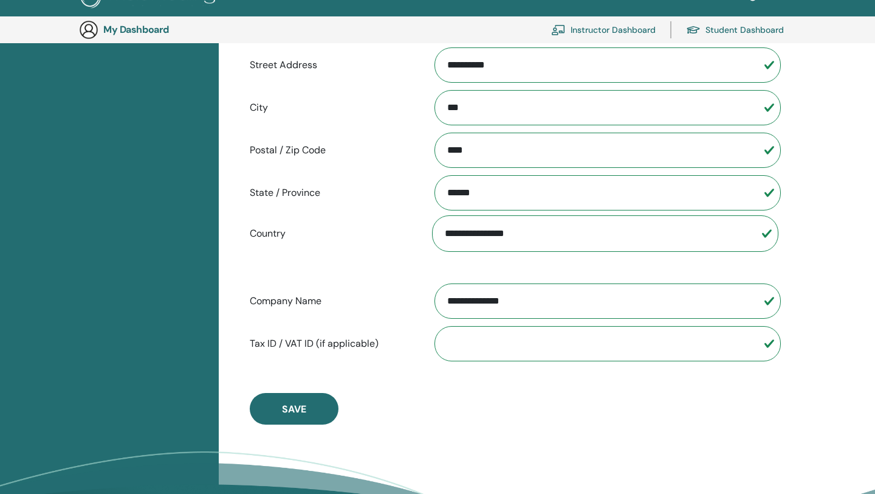
scroll to position [592, 0]
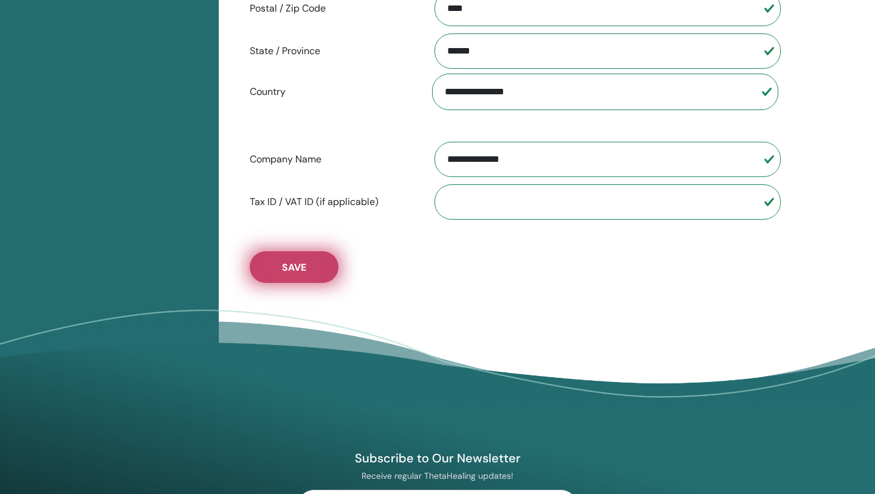
click at [285, 269] on span "Save" at bounding box center [294, 267] width 24 height 13
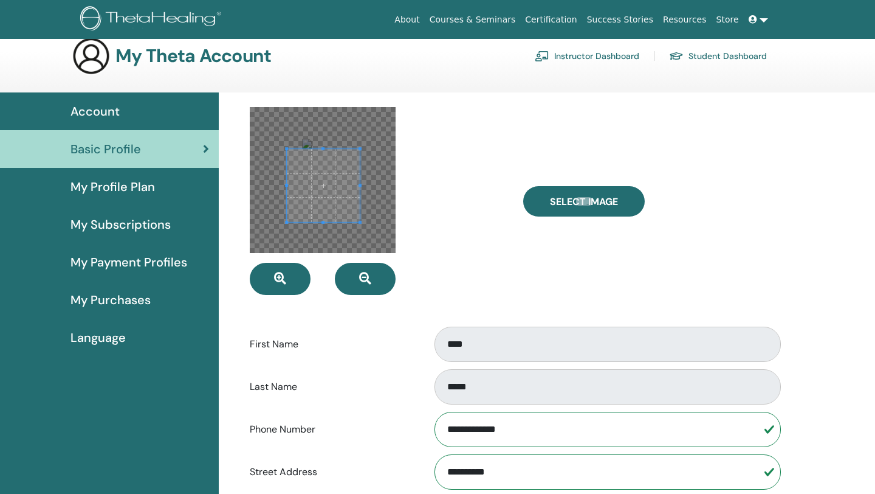
scroll to position [0, 0]
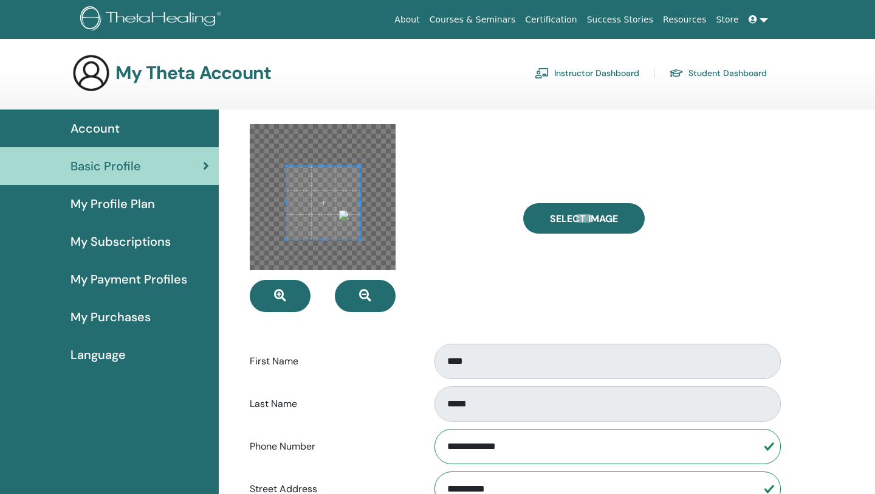
click at [439, 267] on div at bounding box center [378, 218] width 274 height 188
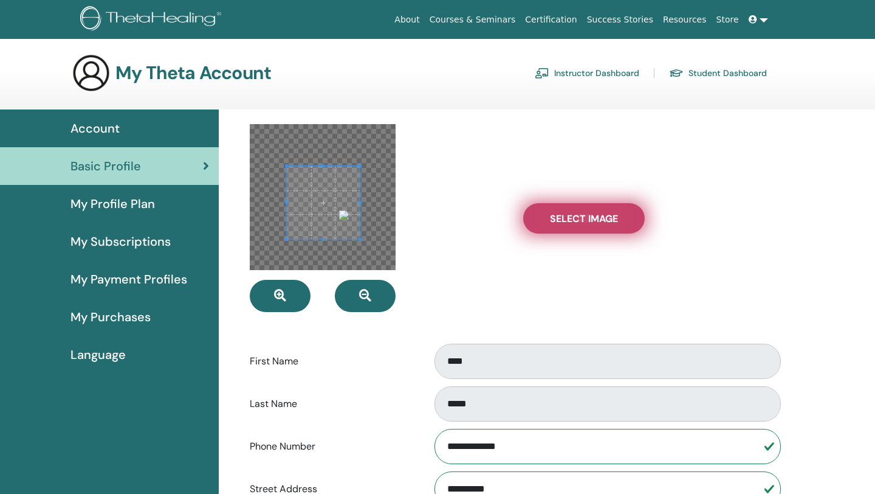
click at [585, 210] on label "Select Image" at bounding box center [584, 218] width 122 height 30
click at [585, 214] on input "Select Image" at bounding box center [584, 218] width 16 height 9
type input "**********"
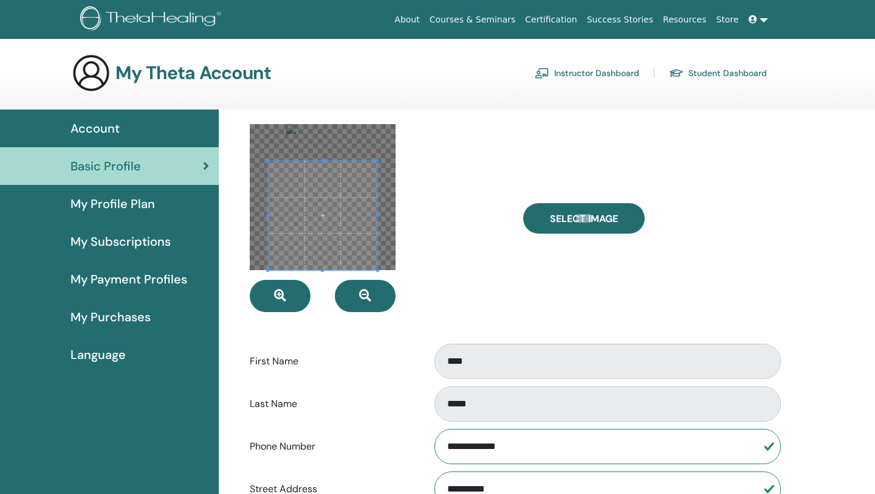
click at [336, 273] on div at bounding box center [378, 218] width 274 height 188
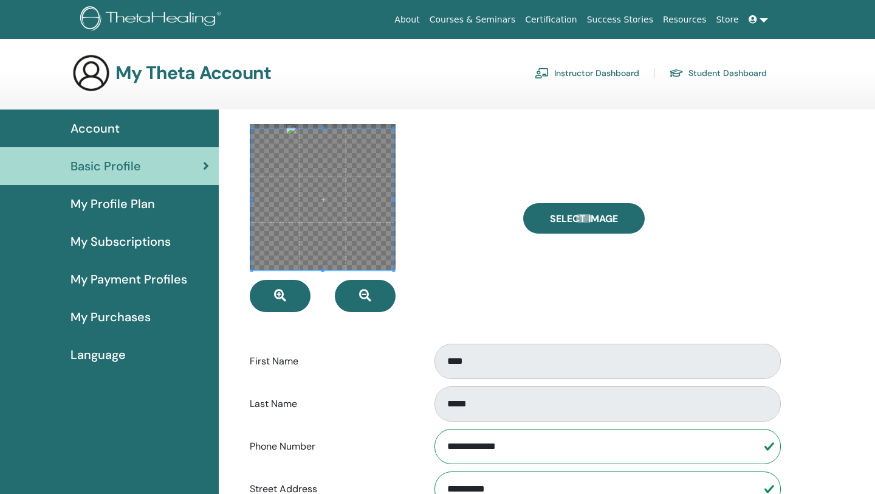
click at [323, 126] on div at bounding box center [323, 197] width 146 height 146
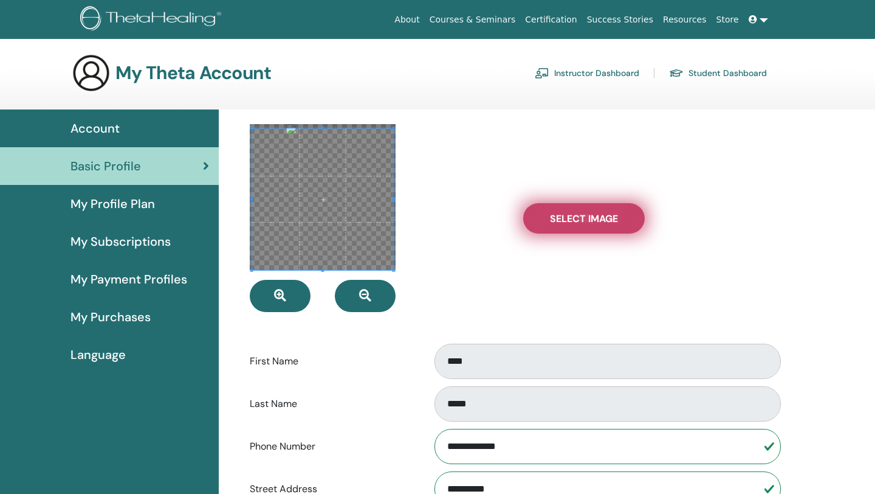
click at [574, 222] on span "Select Image" at bounding box center [584, 218] width 68 height 13
click at [576, 222] on input "Select Image" at bounding box center [584, 218] width 16 height 9
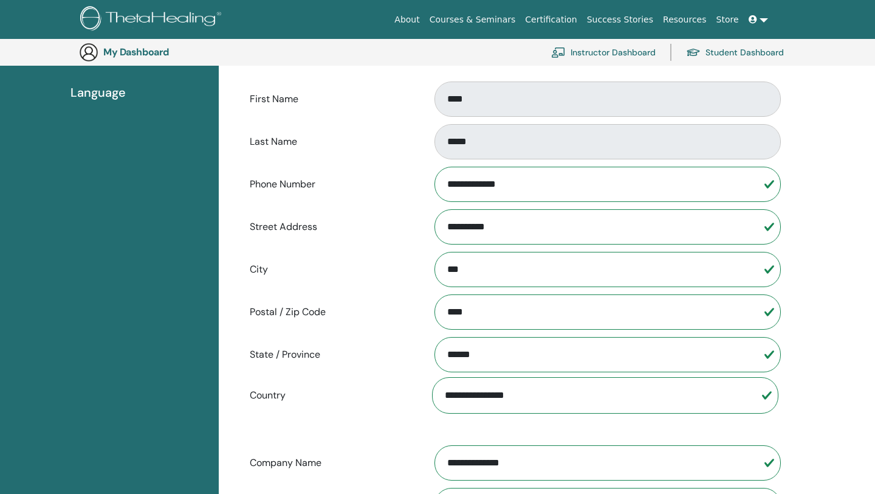
scroll to position [563, 0]
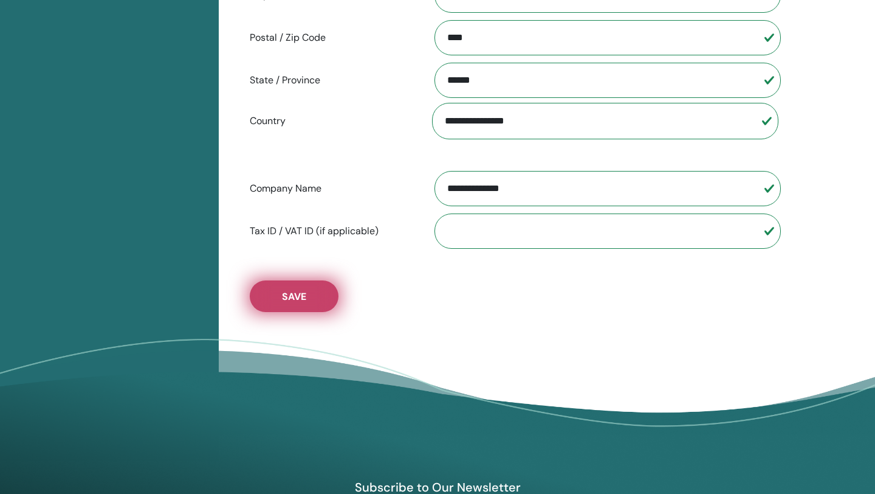
click at [308, 306] on button "Save" at bounding box center [294, 296] width 89 height 32
click at [290, 299] on span "Save" at bounding box center [294, 296] width 24 height 13
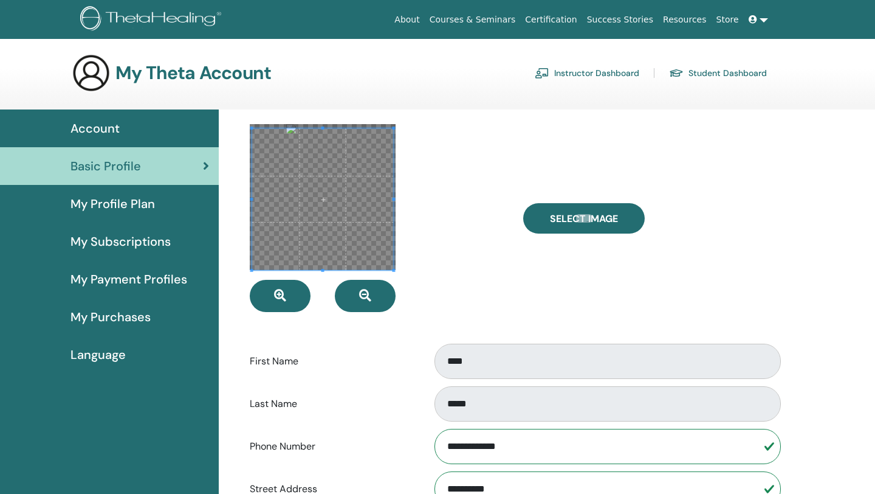
scroll to position [0, 0]
click at [406, 283] on div at bounding box center [378, 218] width 274 height 188
click at [247, 234] on div at bounding box center [378, 218] width 274 height 188
click at [281, 297] on icon "button" at bounding box center [280, 295] width 12 height 12
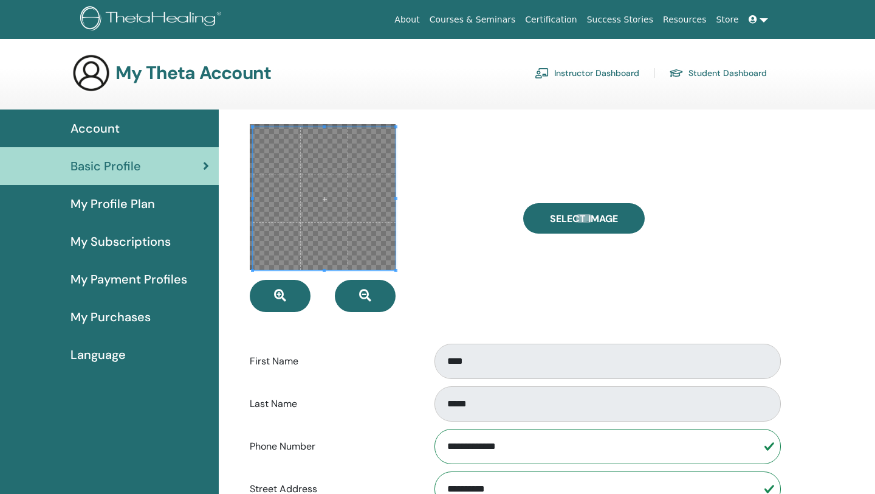
click at [336, 210] on span at bounding box center [324, 198] width 143 height 143
click at [367, 297] on icon "button" at bounding box center [365, 295] width 12 height 12
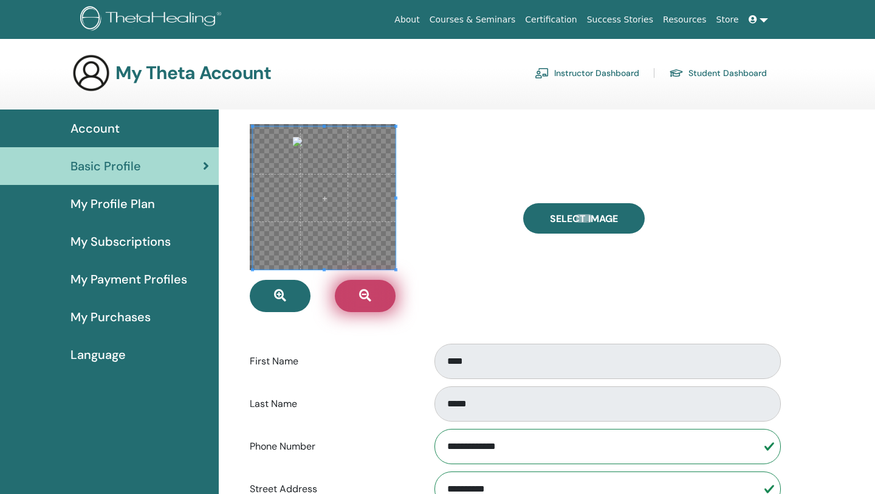
click at [367, 297] on icon "button" at bounding box center [365, 295] width 12 height 12
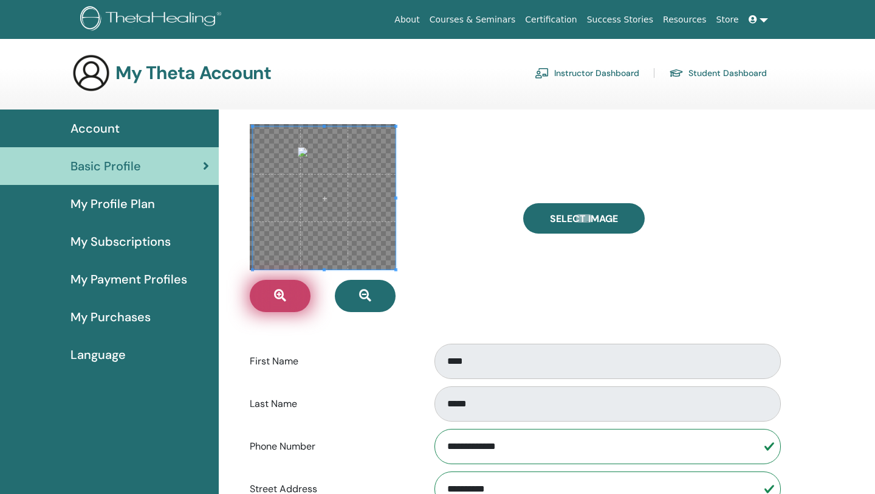
click at [289, 301] on button "button" at bounding box center [280, 296] width 61 height 32
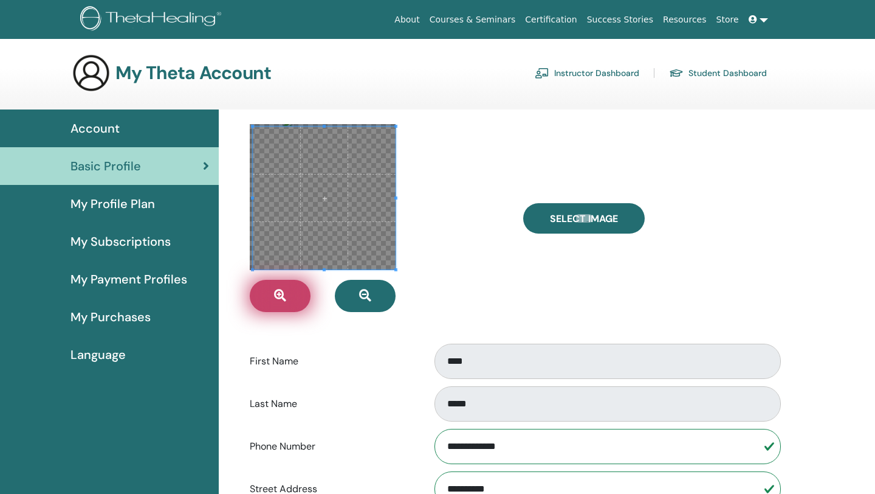
click at [289, 301] on button "button" at bounding box center [280, 296] width 61 height 32
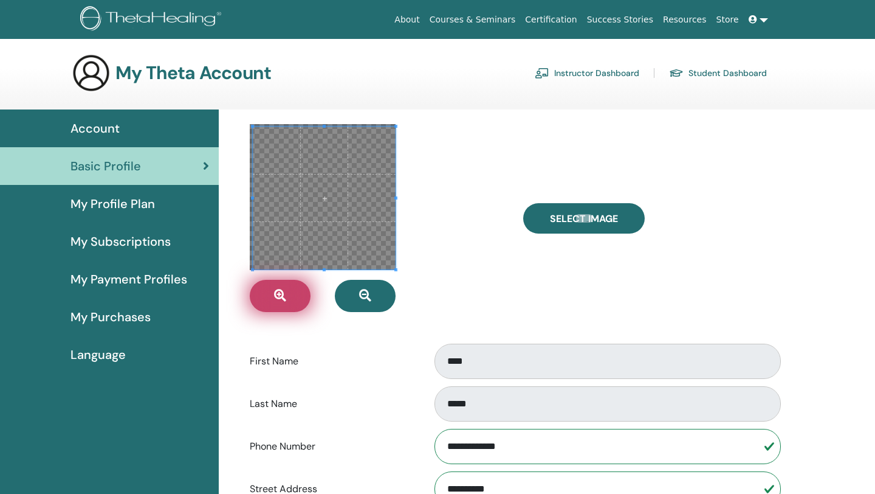
click at [289, 301] on button "button" at bounding box center [280, 296] width 61 height 32
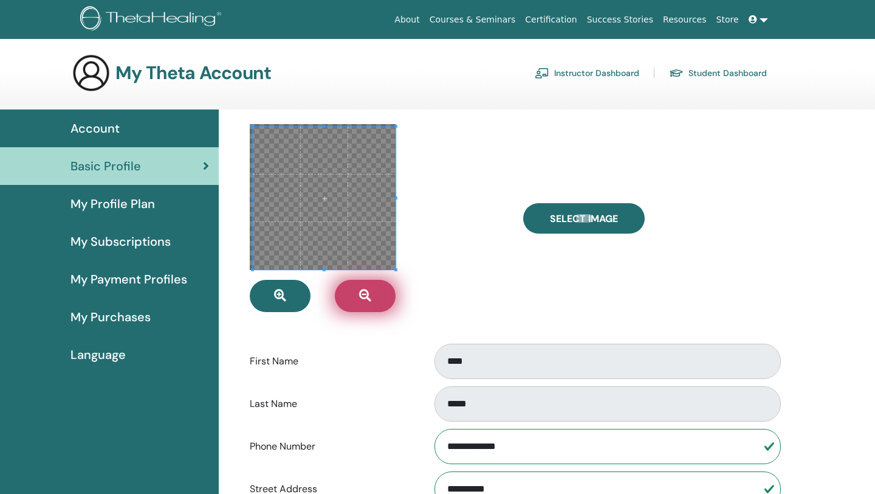
click at [382, 300] on button "button" at bounding box center [365, 296] width 61 height 32
click at [295, 199] on span at bounding box center [321, 195] width 143 height 143
click at [320, 222] on span at bounding box center [321, 196] width 143 height 143
click at [366, 301] on icon "button" at bounding box center [365, 295] width 12 height 12
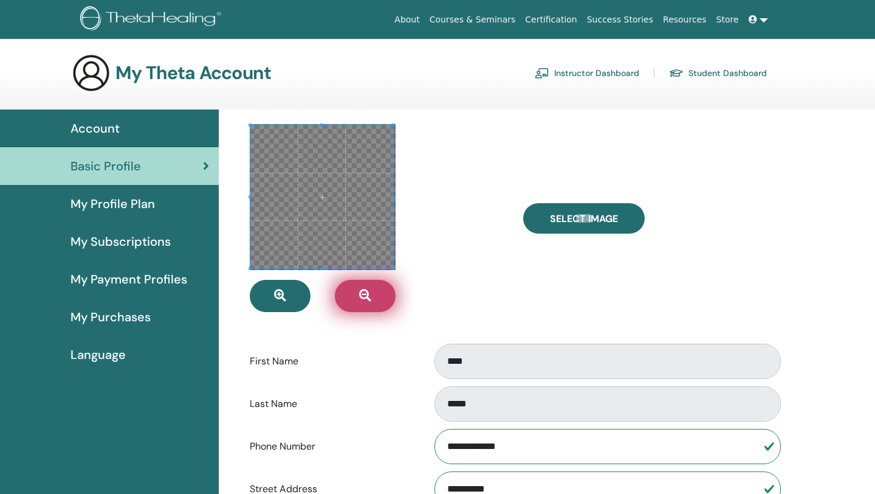
click at [366, 301] on icon "button" at bounding box center [365, 295] width 12 height 12
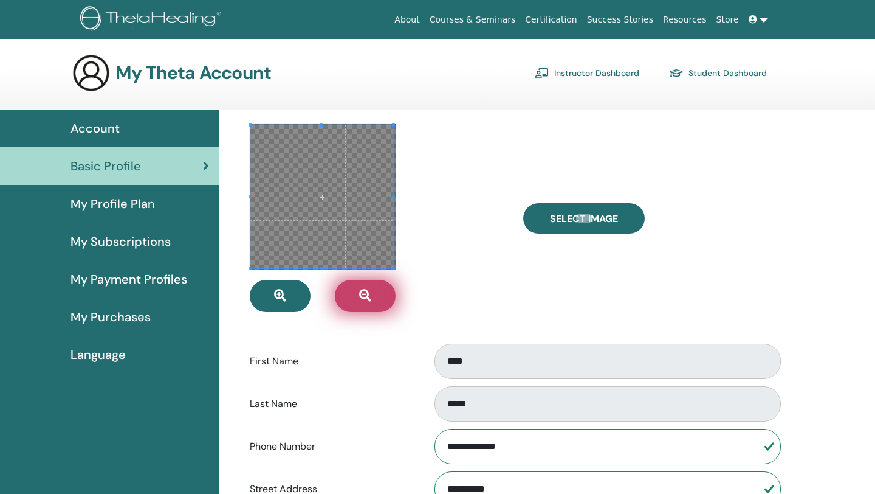
click at [366, 301] on icon "button" at bounding box center [365, 295] width 12 height 12
click at [608, 198] on div "Select Image" at bounding box center [651, 218] width 274 height 188
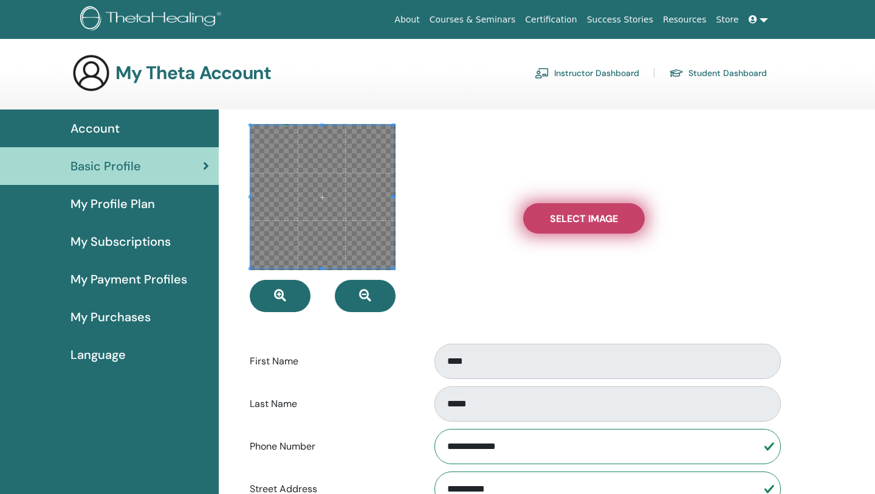
click at [599, 224] on span "Select Image" at bounding box center [584, 218] width 68 height 13
click at [592, 222] on input "Select Image" at bounding box center [584, 218] width 16 height 9
click at [596, 216] on span "Select Image" at bounding box center [584, 218] width 68 height 13
click at [592, 216] on input "Select Image" at bounding box center [584, 218] width 16 height 9
click at [602, 216] on span "Select Image" at bounding box center [584, 218] width 68 height 13
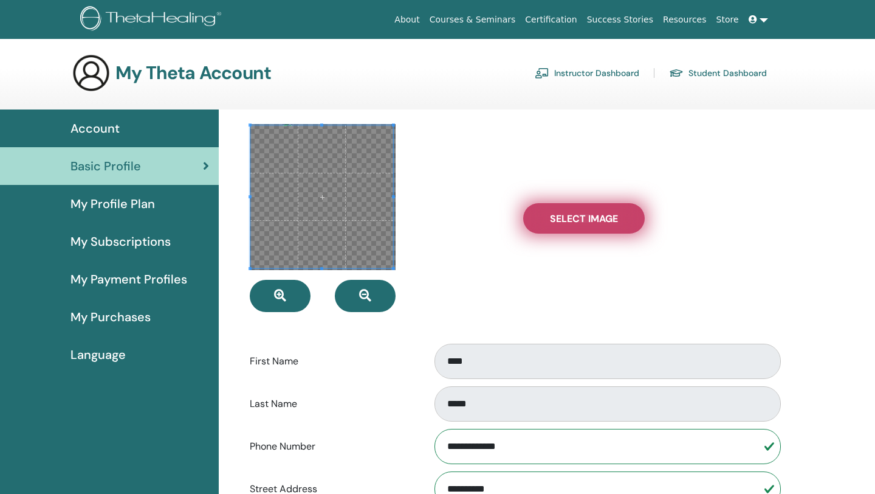
click at [592, 216] on input "Select Image" at bounding box center [584, 218] width 16 height 9
type input "**********"
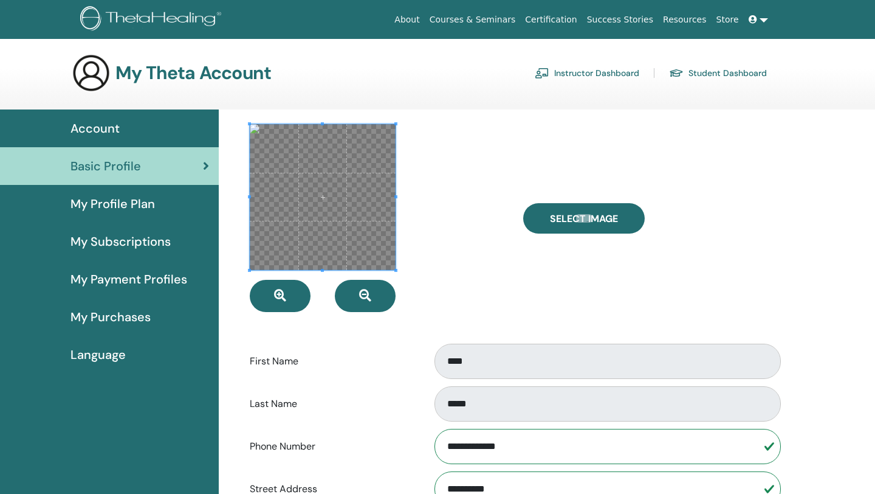
click at [725, 229] on div "Select Image" at bounding box center [651, 218] width 274 height 188
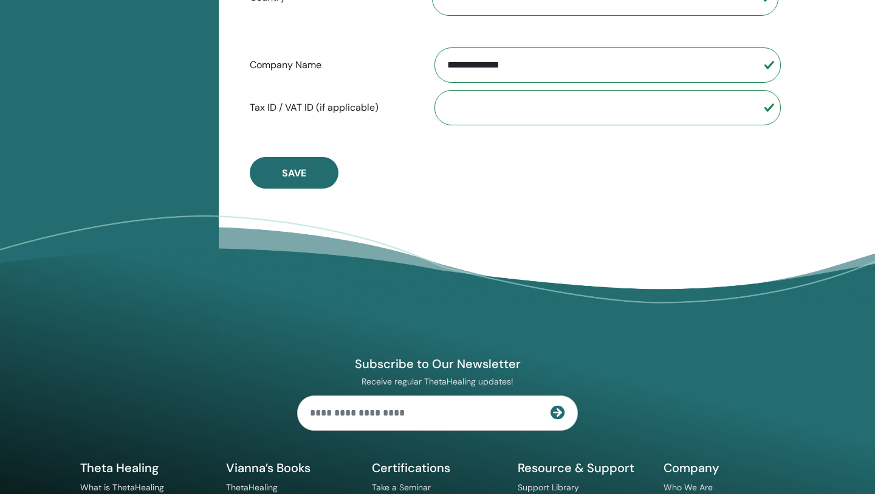
scroll to position [734, 0]
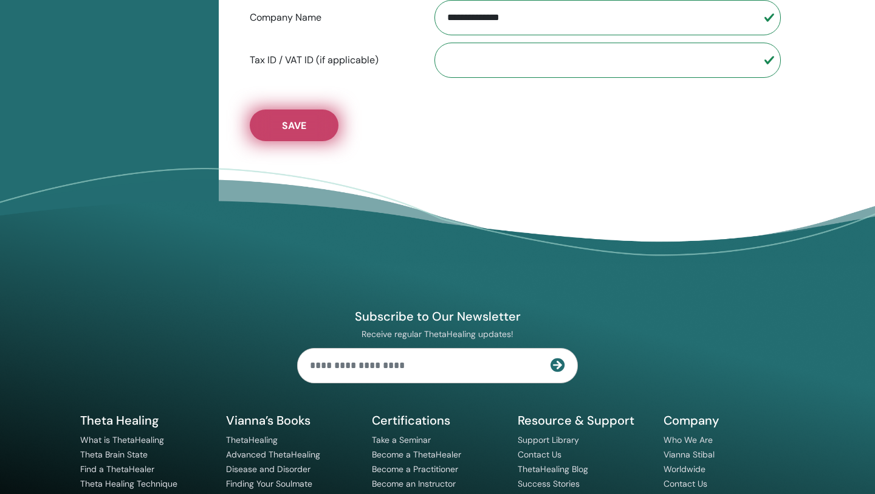
click at [318, 128] on button "Save" at bounding box center [294, 125] width 89 height 32
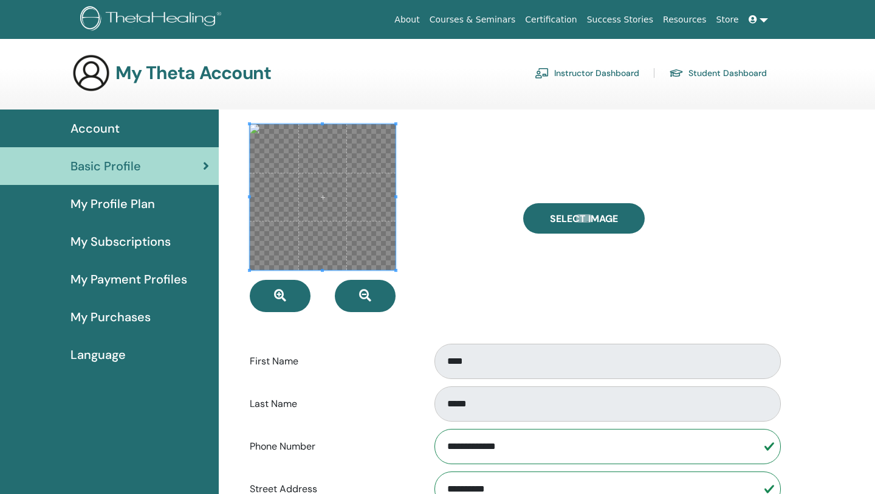
scroll to position [0, 0]
click at [490, 221] on div at bounding box center [378, 218] width 274 height 188
click at [264, 127] on span at bounding box center [323, 197] width 146 height 146
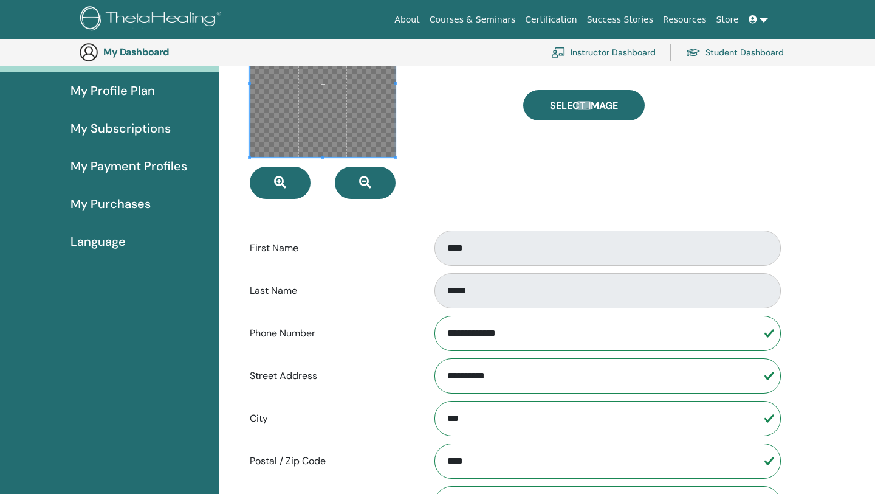
scroll to position [96, 0]
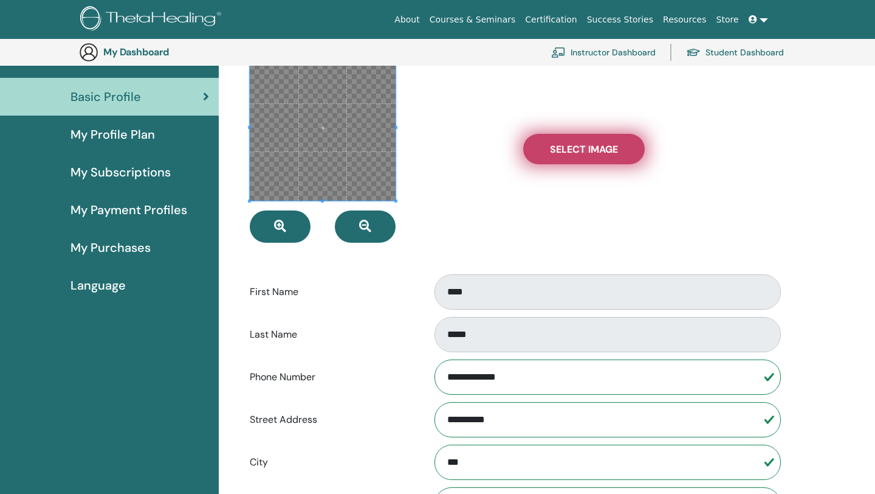
click at [587, 148] on span "Select Image" at bounding box center [584, 149] width 68 height 13
click at [587, 148] on input "Select Image" at bounding box center [584, 149] width 16 height 9
type input "**********"
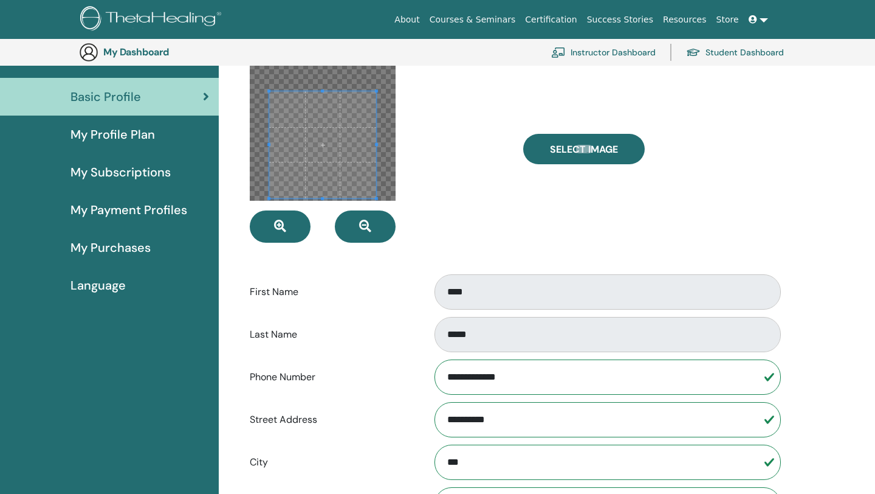
click at [323, 195] on div at bounding box center [322, 144] width 107 height 107
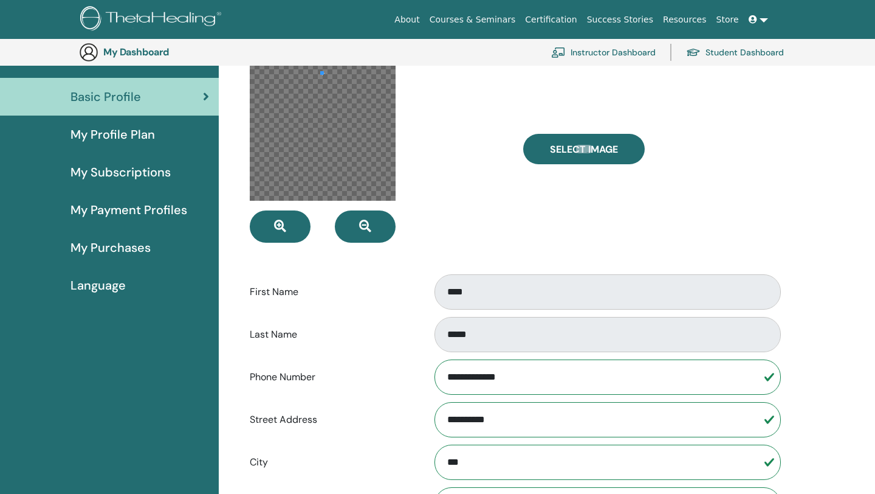
click at [322, 91] on div at bounding box center [323, 128] width 146 height 146
click at [342, 137] on div at bounding box center [323, 128] width 146 height 146
click at [463, 170] on div at bounding box center [378, 149] width 274 height 188
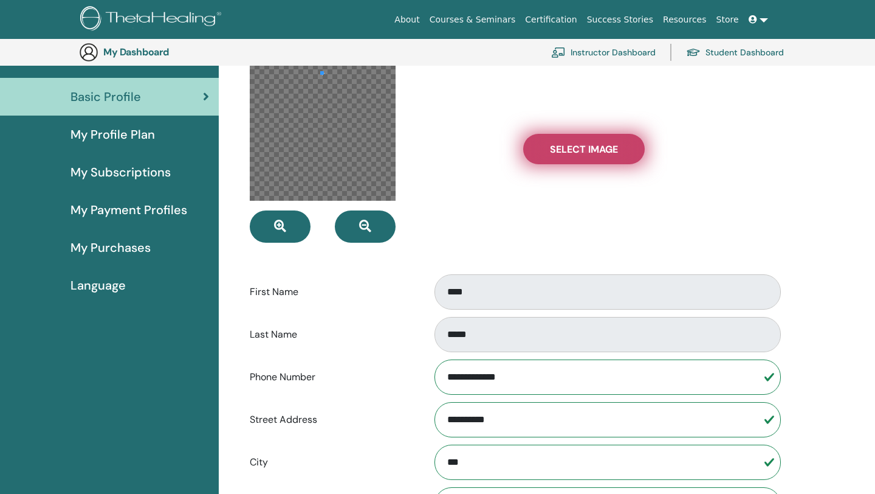
click at [566, 143] on span "Select Image" at bounding box center [584, 149] width 68 height 13
click at [576, 145] on input "Select Image" at bounding box center [584, 149] width 16 height 9
click at [593, 147] on span "Select Image" at bounding box center [584, 149] width 68 height 13
click at [592, 147] on input "Select Image" at bounding box center [584, 149] width 16 height 9
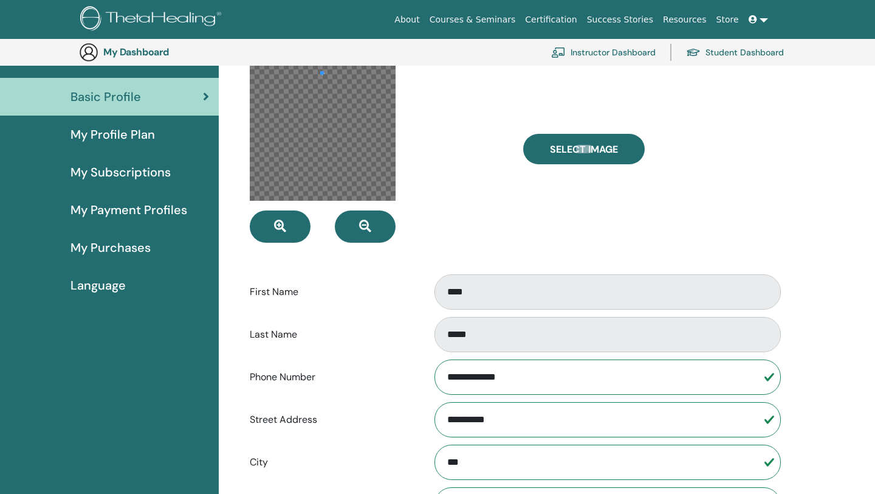
click at [718, 255] on form "**********" at bounding box center [514, 386] width 529 height 663
click at [617, 379] on input "**********" at bounding box center [608, 376] width 346 height 35
drag, startPoint x: 463, startPoint y: 374, endPoint x: 438, endPoint y: 371, distance: 25.1
click at [524, 376] on input "**********" at bounding box center [608, 376] width 346 height 35
click at [458, 375] on input "**********" at bounding box center [608, 376] width 346 height 35
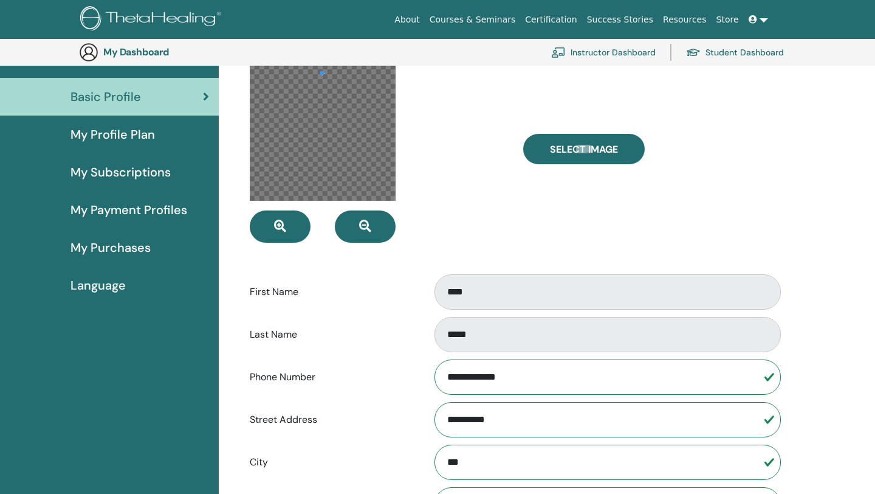
click at [465, 376] on input "**********" at bounding box center [608, 376] width 346 height 35
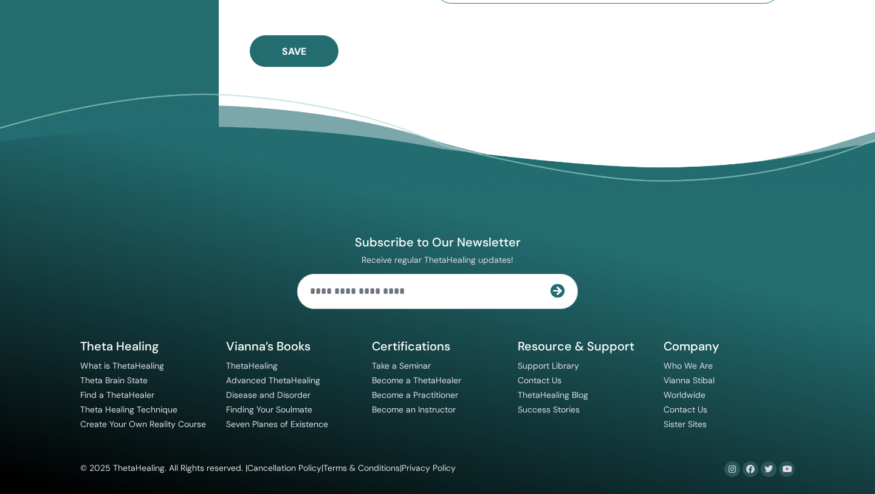
scroll to position [807, 0]
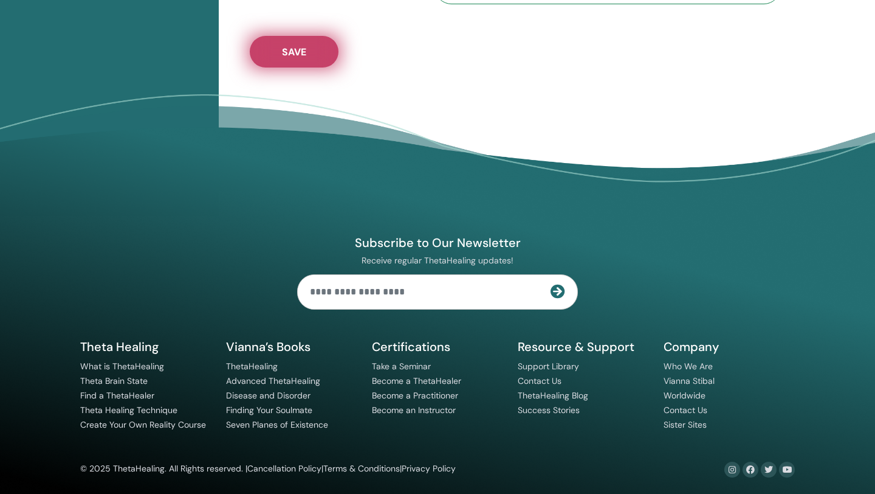
type input "**********"
click at [310, 48] on button "Save" at bounding box center [294, 52] width 89 height 32
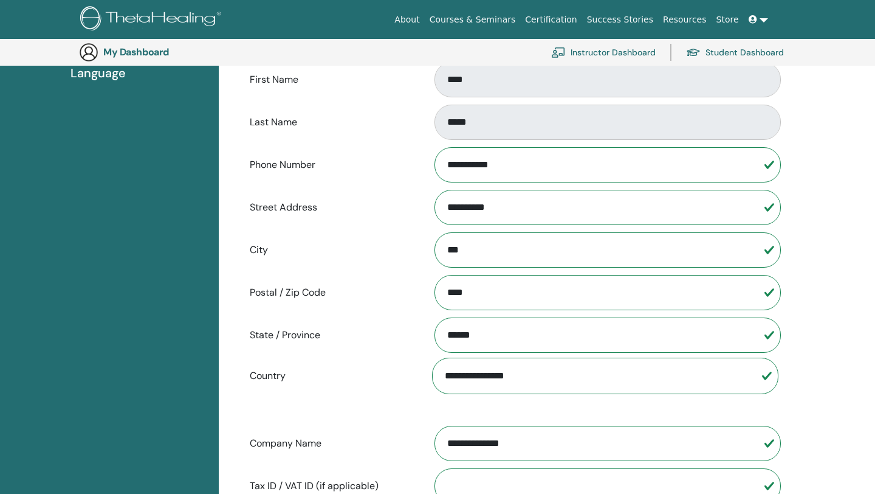
scroll to position [94, 0]
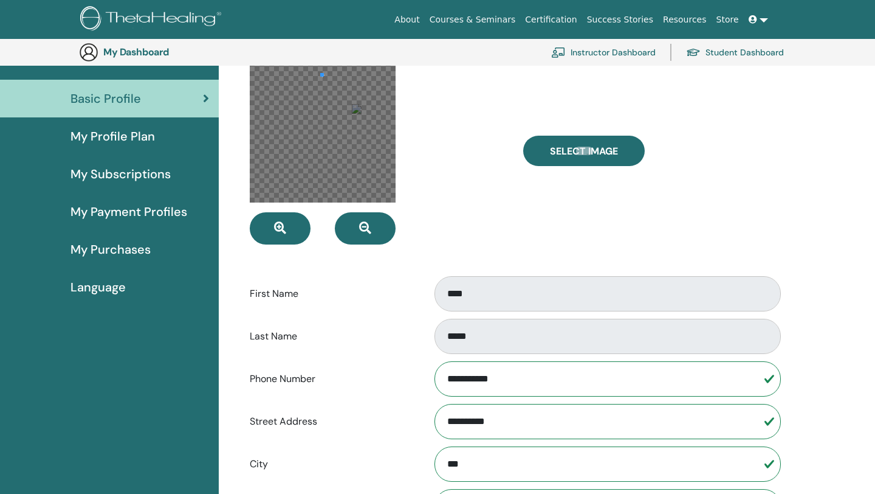
click at [616, 195] on div "Select Image" at bounding box center [651, 151] width 274 height 188
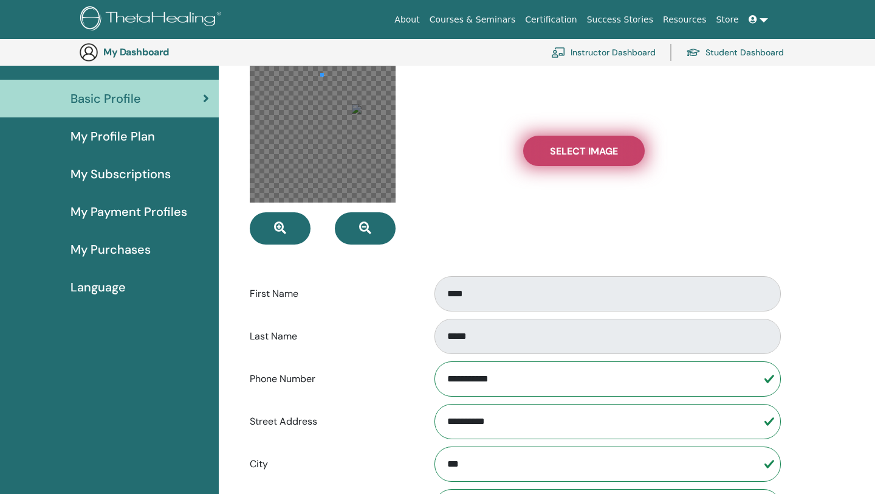
click at [584, 139] on label "Select Image" at bounding box center [584, 151] width 122 height 30
click at [584, 146] on input "Select Image" at bounding box center [584, 150] width 16 height 9
type input "**********"
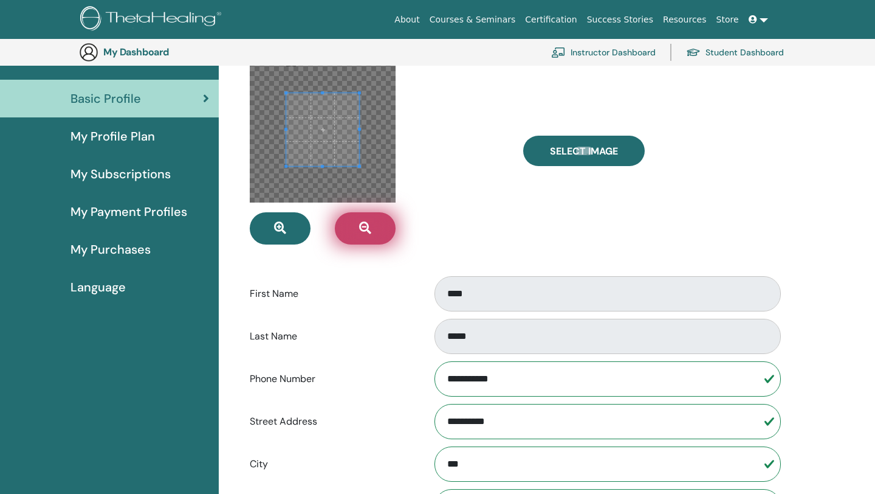
click at [358, 230] on button "button" at bounding box center [365, 228] width 61 height 32
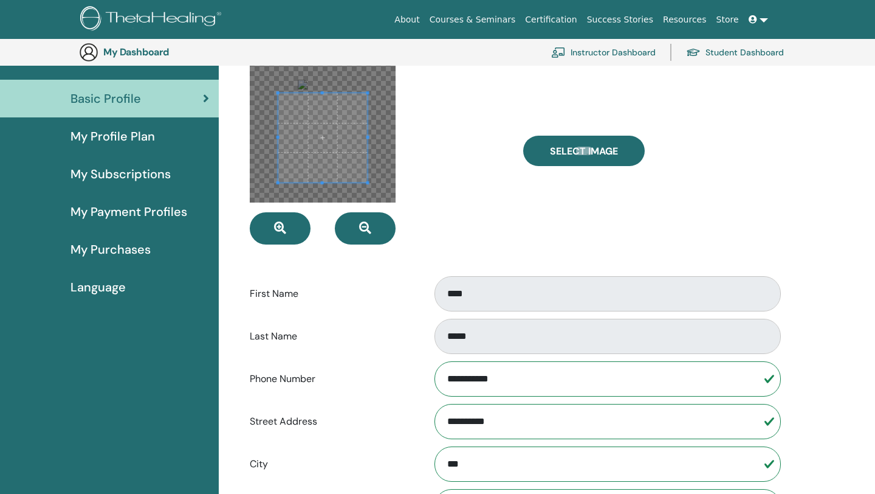
click at [325, 182] on div at bounding box center [322, 137] width 89 height 89
click at [324, 100] on span at bounding box center [322, 99] width 3 height 3
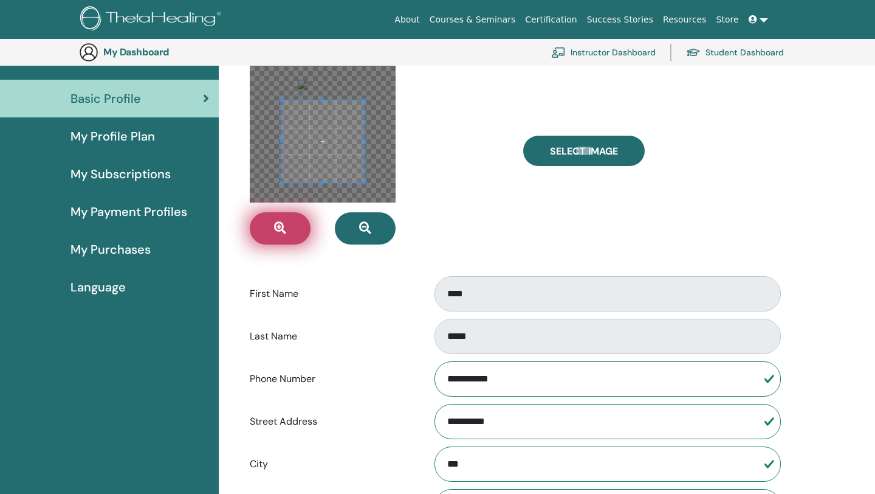
click at [280, 222] on icon "button" at bounding box center [280, 228] width 12 height 12
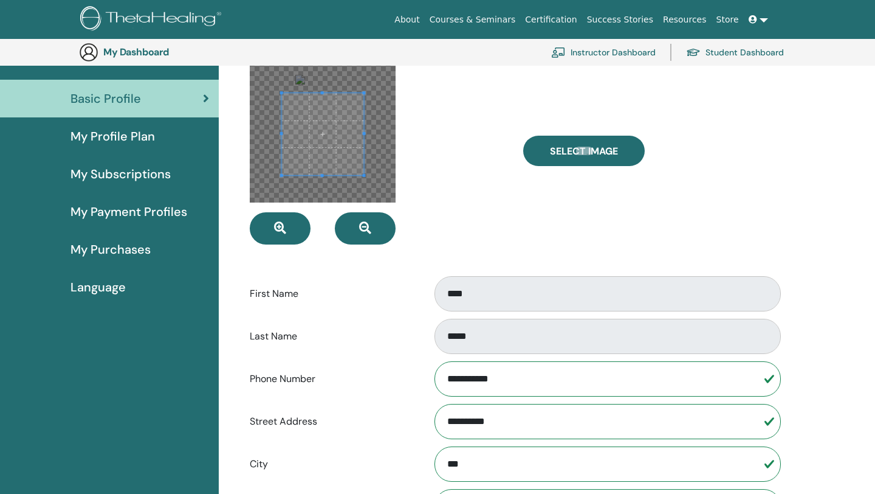
click at [310, 123] on span at bounding box center [323, 134] width 82 height 82
click at [322, 180] on span at bounding box center [322, 178] width 3 height 3
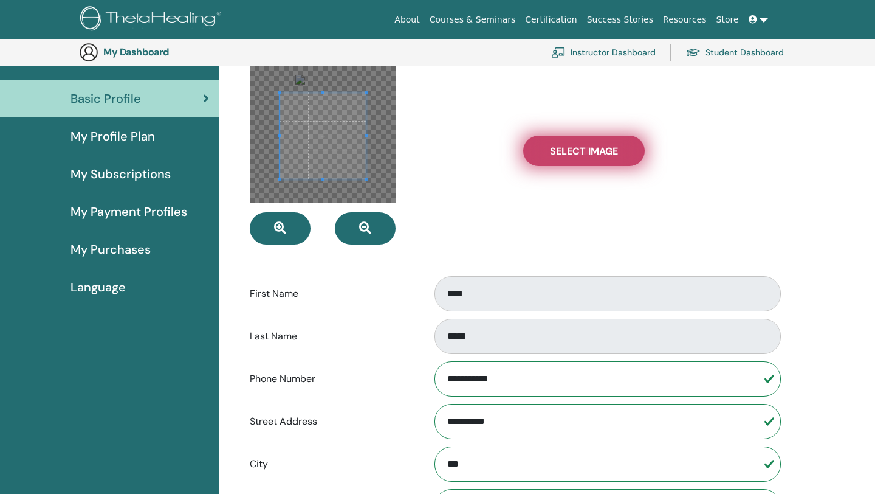
click at [552, 153] on span "Select Image" at bounding box center [584, 151] width 68 height 13
click at [576, 153] on input "Select Image" at bounding box center [584, 150] width 16 height 9
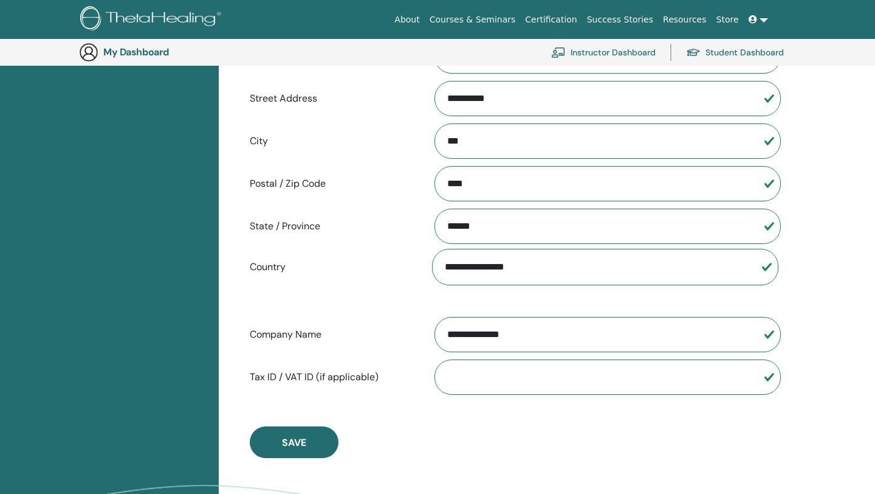
scroll to position [399, 0]
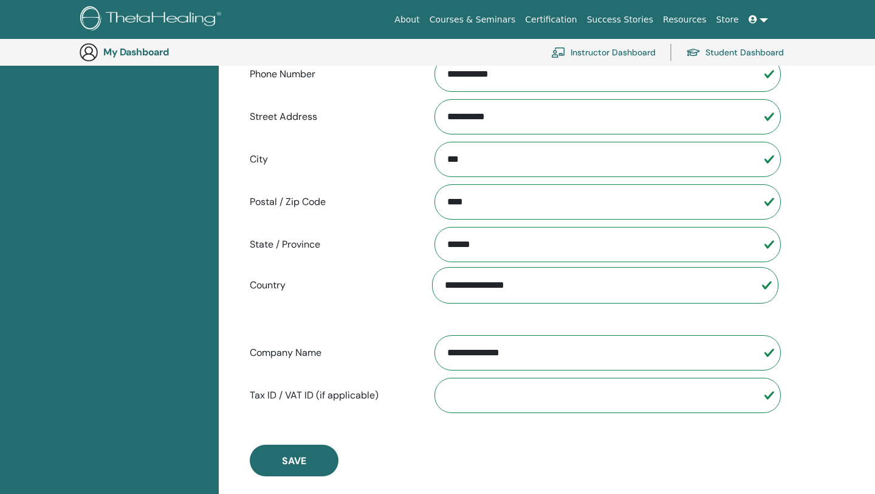
click at [543, 388] on input "Tax ID / VAT ID (if applicable)" at bounding box center [608, 394] width 346 height 35
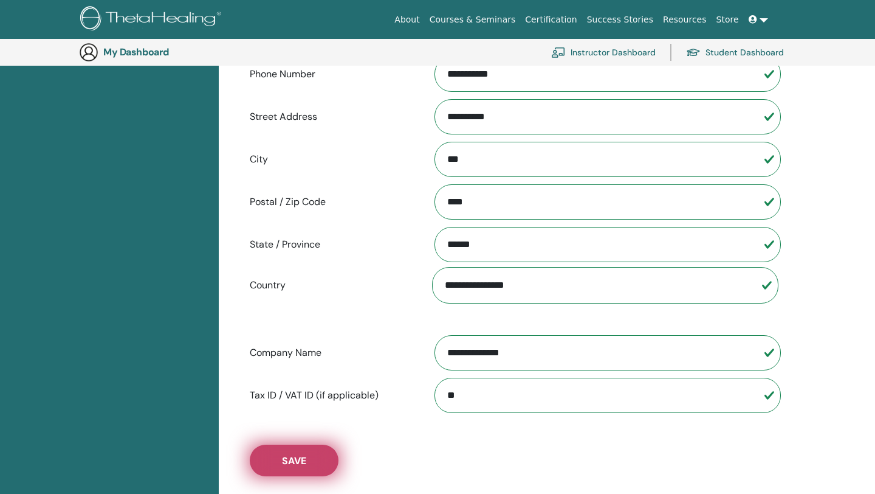
type input "**"
click at [306, 472] on button "Save" at bounding box center [294, 460] width 89 height 32
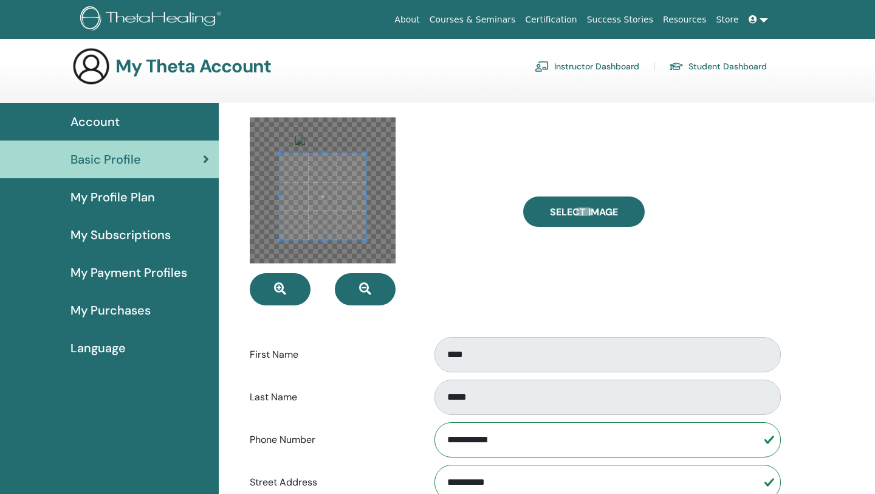
scroll to position [0, 0]
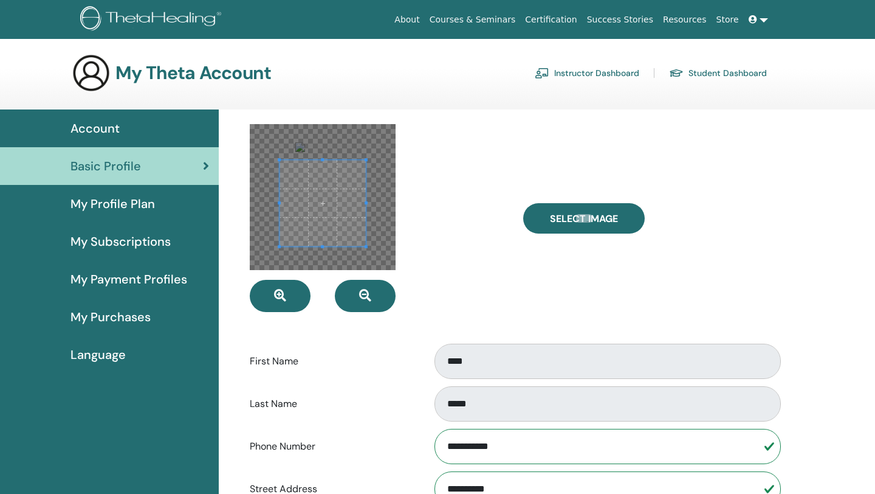
click at [152, 199] on span "My Profile Plan" at bounding box center [113, 203] width 84 height 18
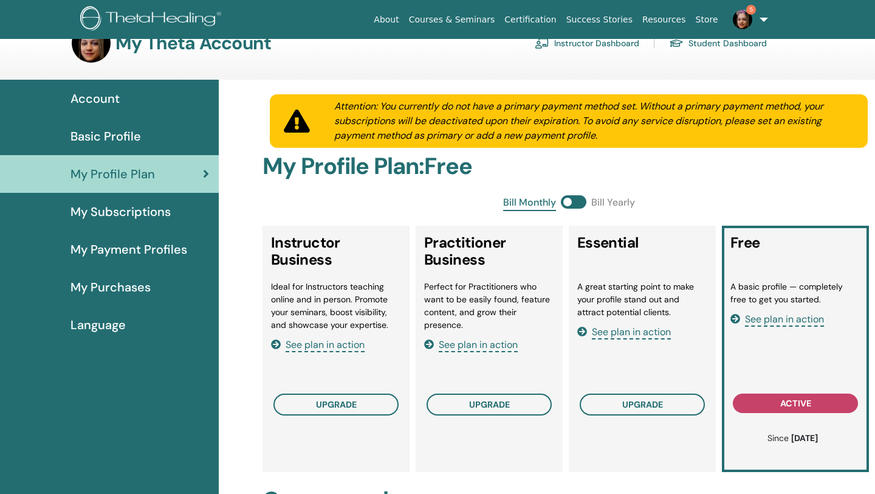
scroll to position [55, 0]
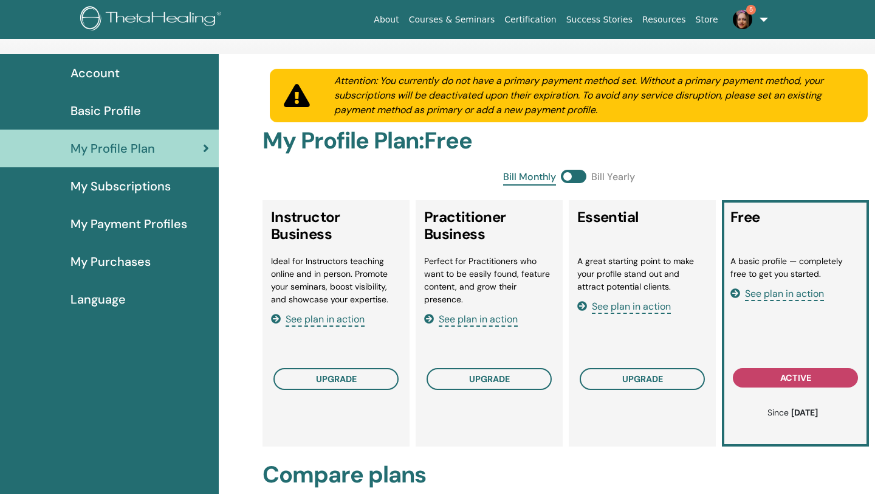
click at [748, 24] on img at bounding box center [742, 19] width 19 height 19
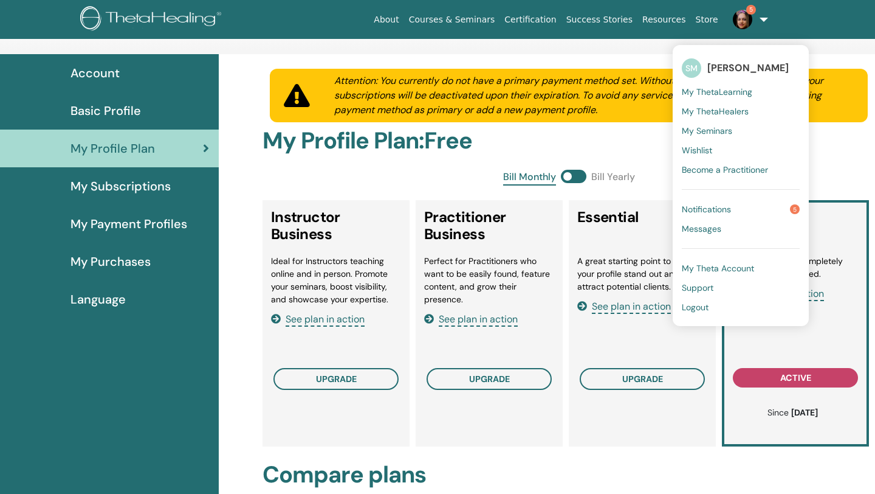
click at [723, 71] on span "Simi Mawji" at bounding box center [747, 67] width 81 height 13
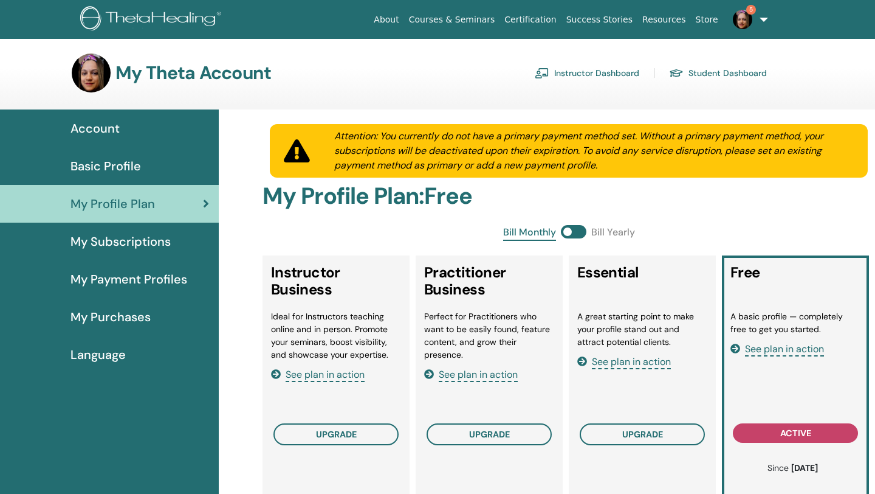
click at [746, 21] on img at bounding box center [742, 19] width 19 height 19
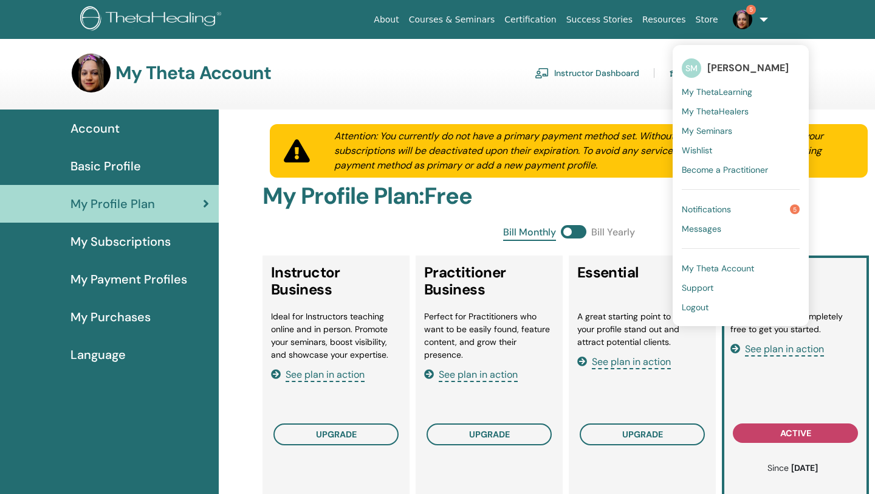
click at [746, 20] on img at bounding box center [742, 19] width 19 height 19
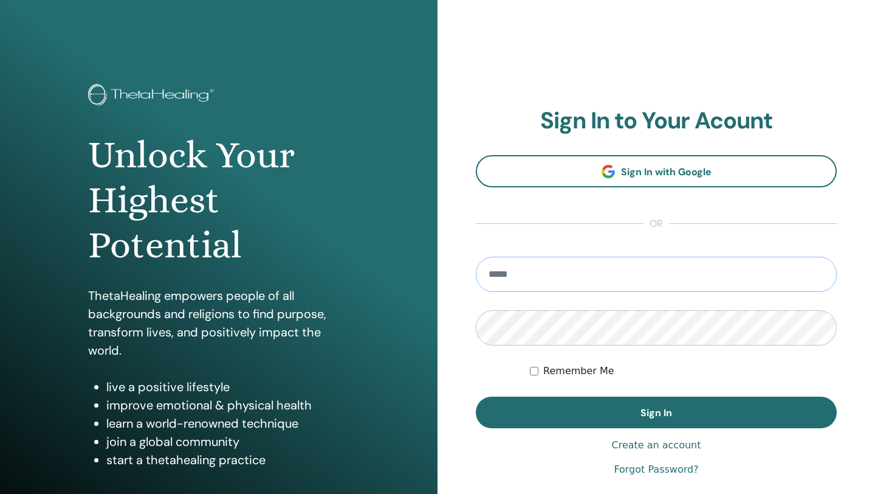
type input "**********"
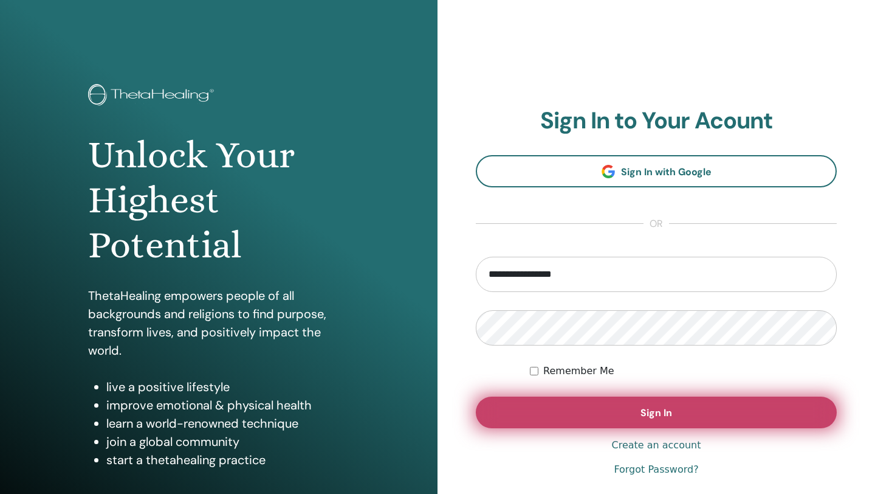
click at [535, 401] on button "Sign In" at bounding box center [656, 412] width 361 height 32
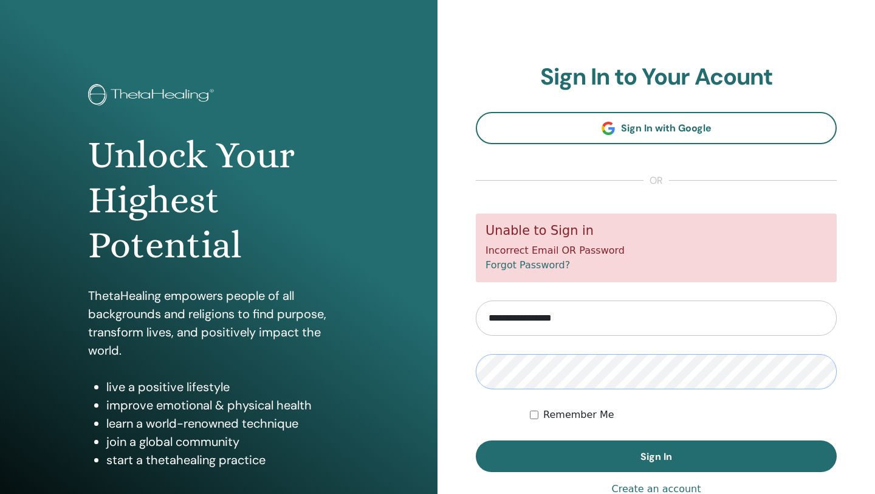
click at [656, 455] on button "Sign In" at bounding box center [656, 456] width 361 height 32
click at [444, 376] on div "**********" at bounding box center [657, 291] width 438 height 583
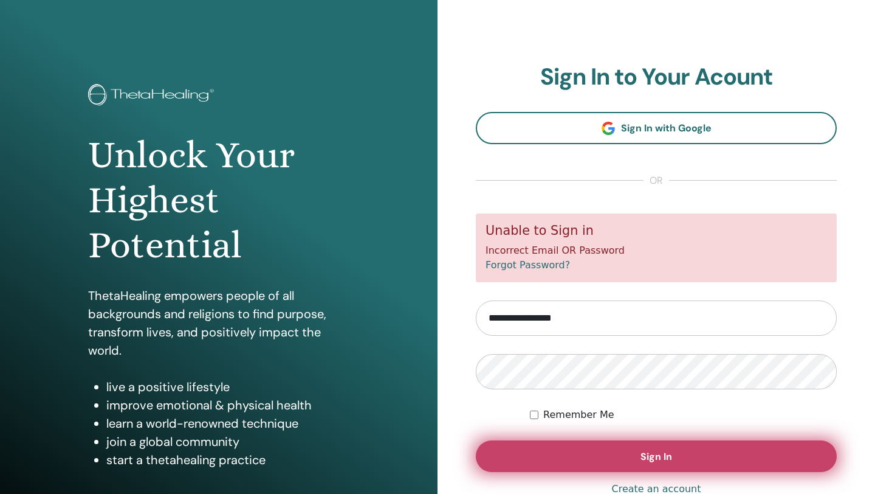
click at [554, 450] on button "Sign In" at bounding box center [656, 456] width 361 height 32
